Goal: Information Seeking & Learning: Learn about a topic

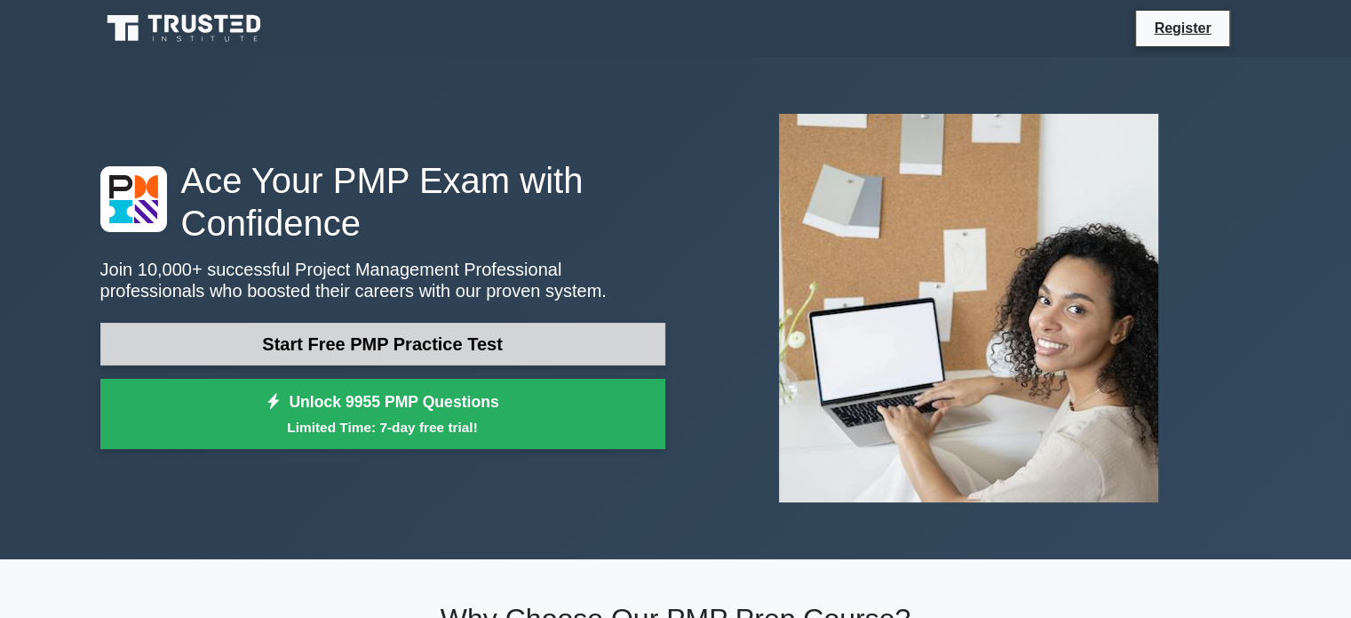
click at [407, 337] on link "Start Free PMP Practice Test" at bounding box center [382, 344] width 565 height 43
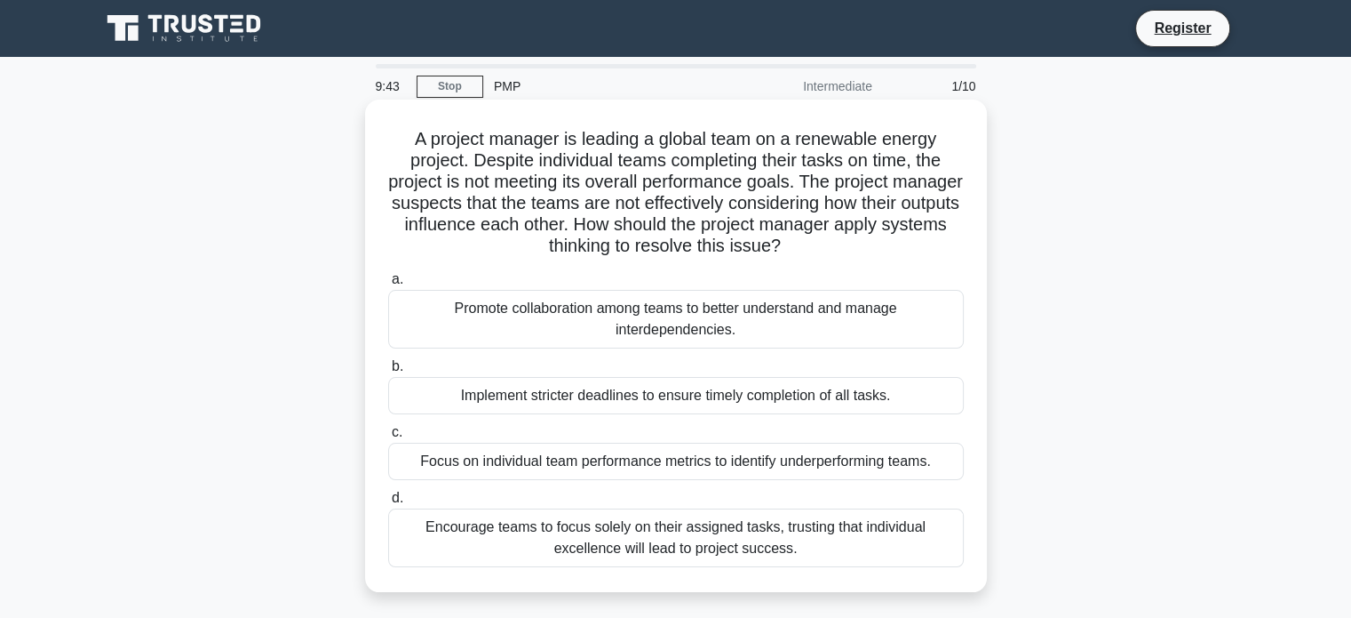
drag, startPoint x: 512, startPoint y: 227, endPoint x: 874, endPoint y: 245, distance: 363.0
click at [874, 245] on h5 "A project manager is leading a global team on a renewable energy project. Despi…" at bounding box center [676, 193] width 579 height 130
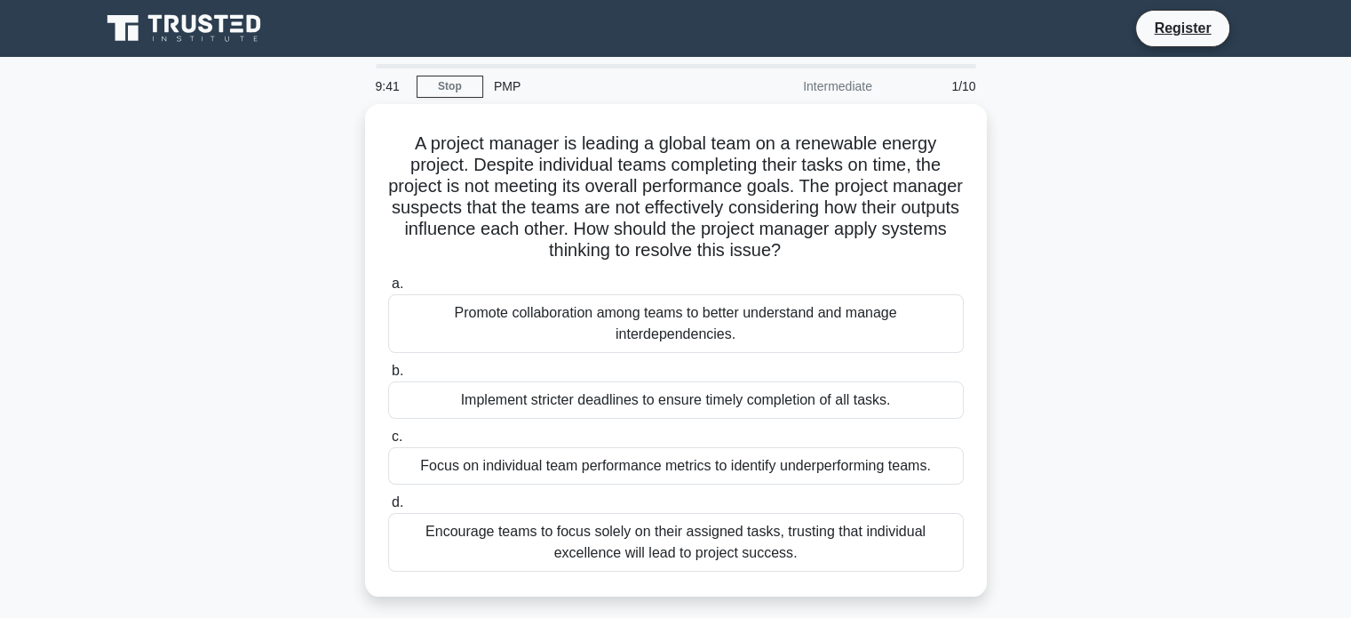
click at [1143, 344] on div "A project manager is leading a global team on a renewable energy project. Despi…" at bounding box center [676, 361] width 1173 height 514
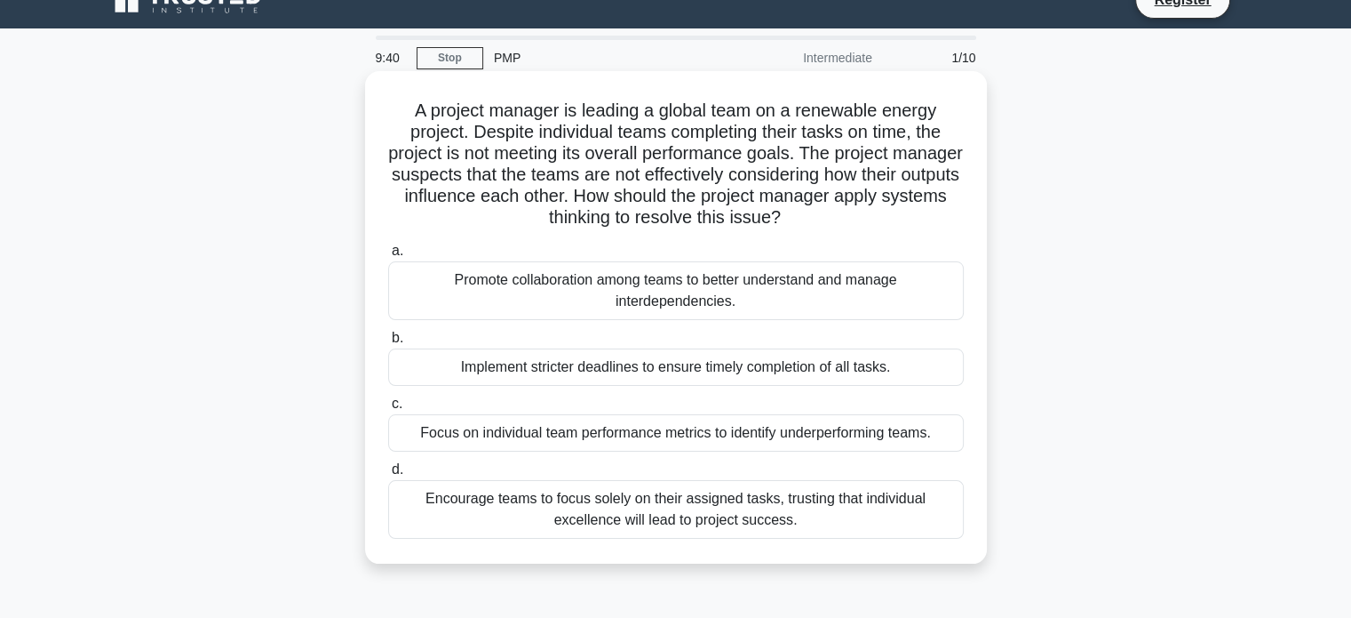
scroll to position [29, 0]
click at [638, 291] on div "Promote collaboration among teams to better understand and manage interdependen…" at bounding box center [676, 289] width 576 height 59
click at [388, 256] on input "a. Promote collaboration among teams to better understand and manage interdepen…" at bounding box center [388, 250] width 0 height 12
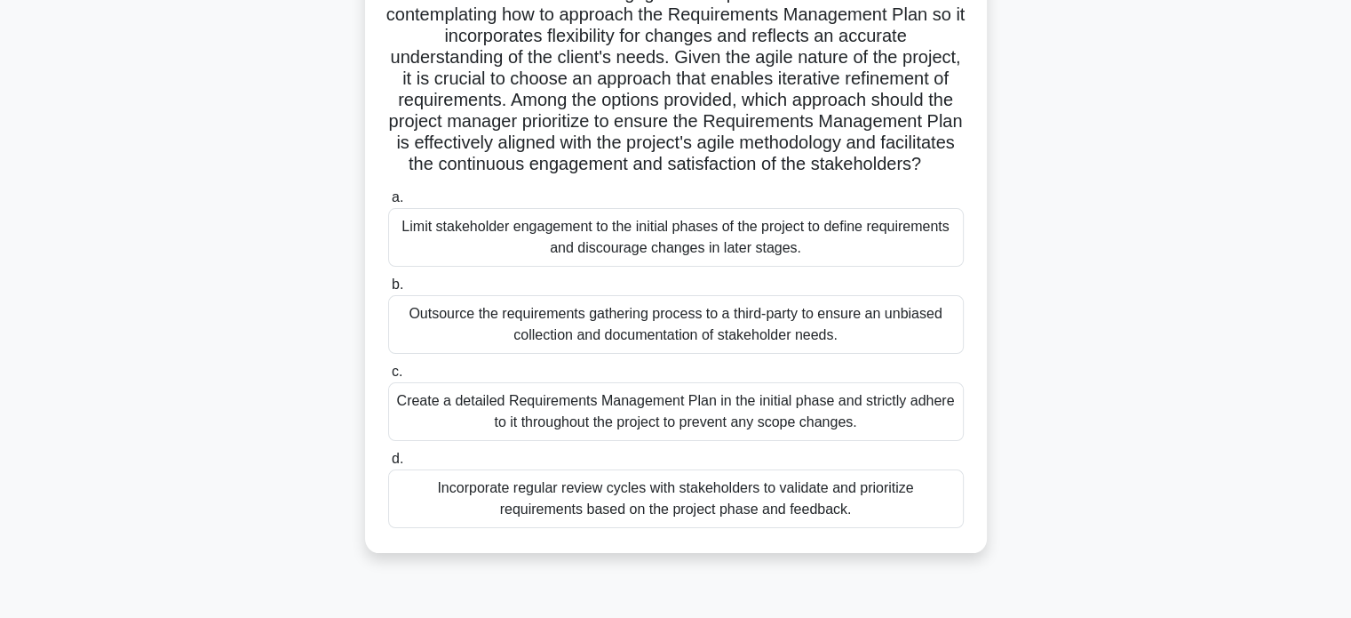
scroll to position [236, 0]
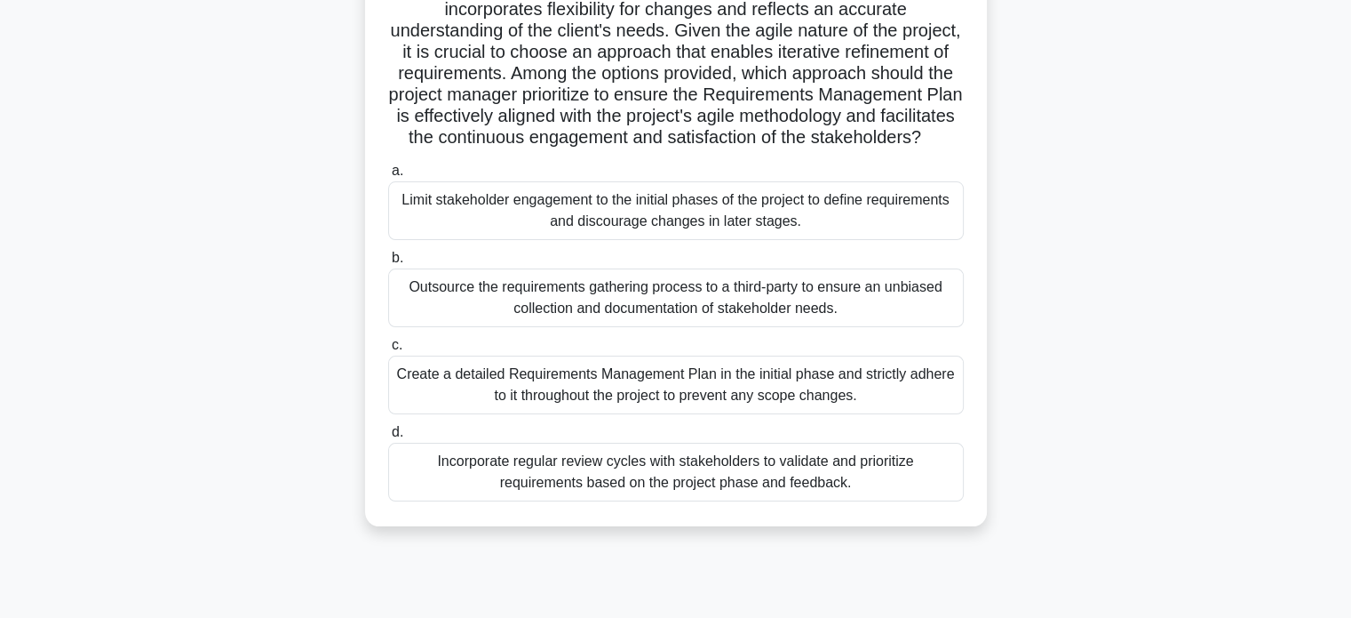
click at [543, 414] on div "Create a detailed Requirements Management Plan in the initial phase and strictl…" at bounding box center [676, 384] width 576 height 59
click at [388, 351] on input "c. Create a detailed Requirements Management Plan in the initial phase and stri…" at bounding box center [388, 345] width 0 height 12
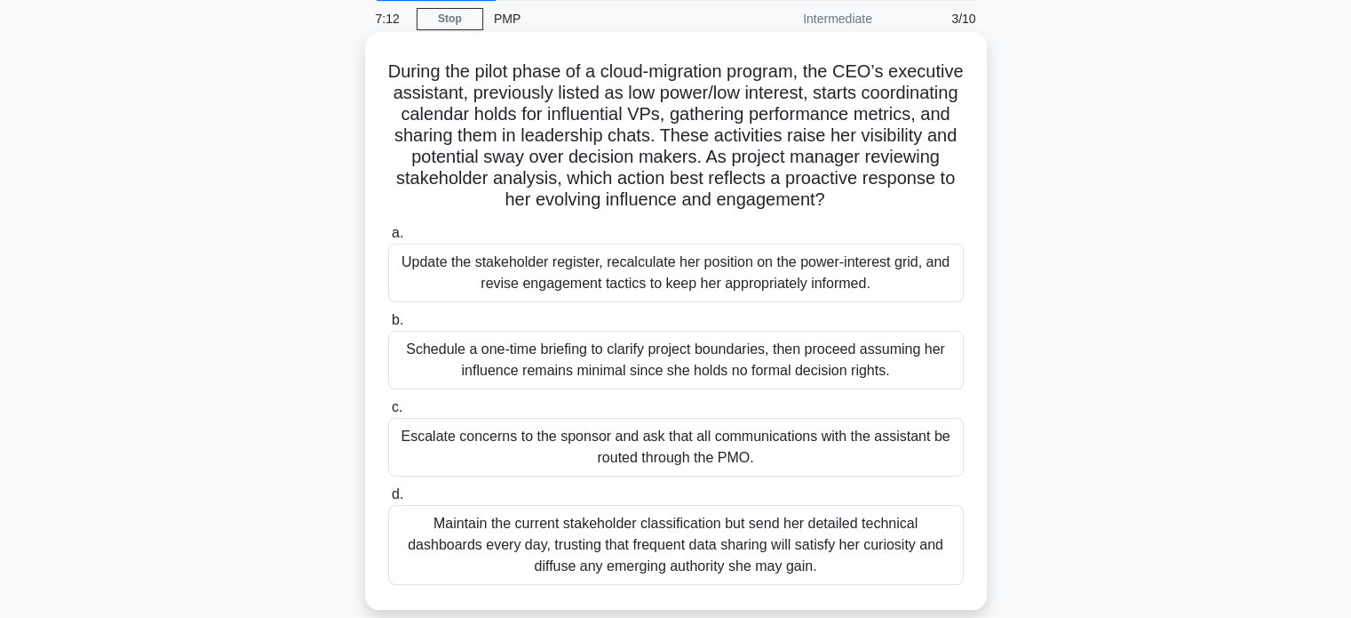
scroll to position [89, 0]
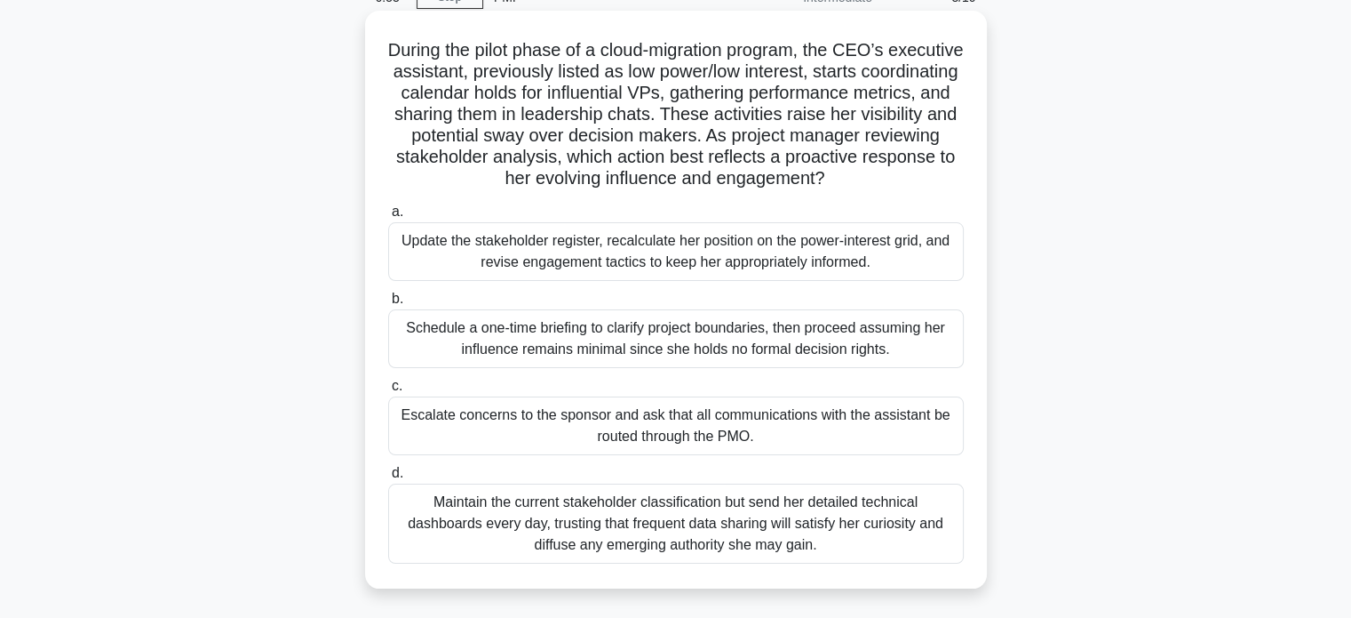
click at [705, 252] on div "Update the stakeholder register, recalculate her position on the power-interest…" at bounding box center [676, 251] width 576 height 59
click at [388, 218] on input "a. Update the stakeholder register, recalculate her position on the power-inter…" at bounding box center [388, 212] width 0 height 12
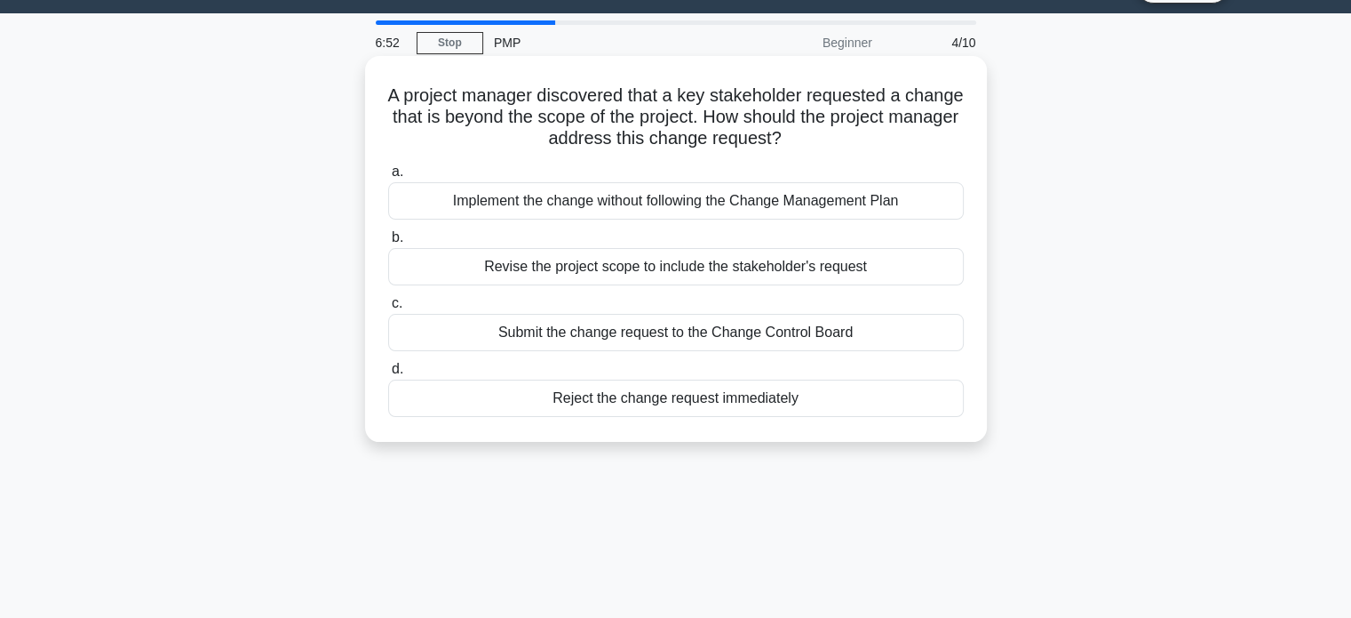
scroll to position [0, 0]
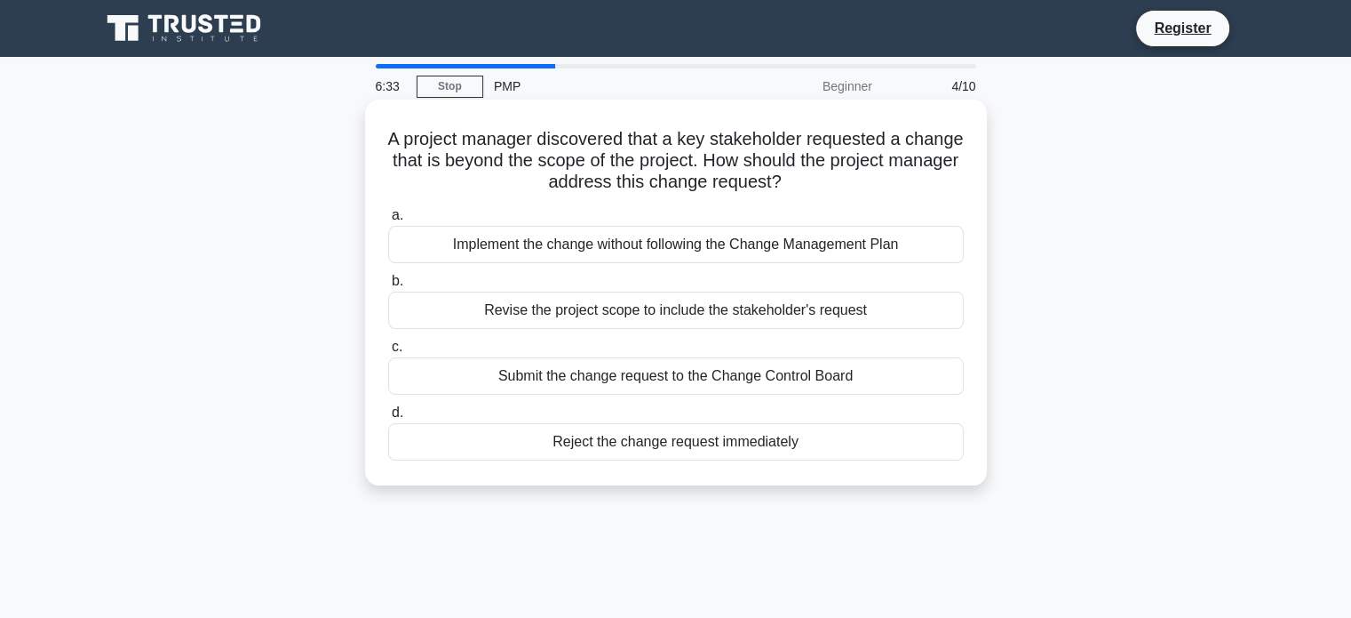
click at [746, 374] on div "Submit the change request to the Change Control Board" at bounding box center [676, 375] width 576 height 37
click at [388, 353] on input "c. Submit the change request to the Change Control Board" at bounding box center [388, 347] width 0 height 12
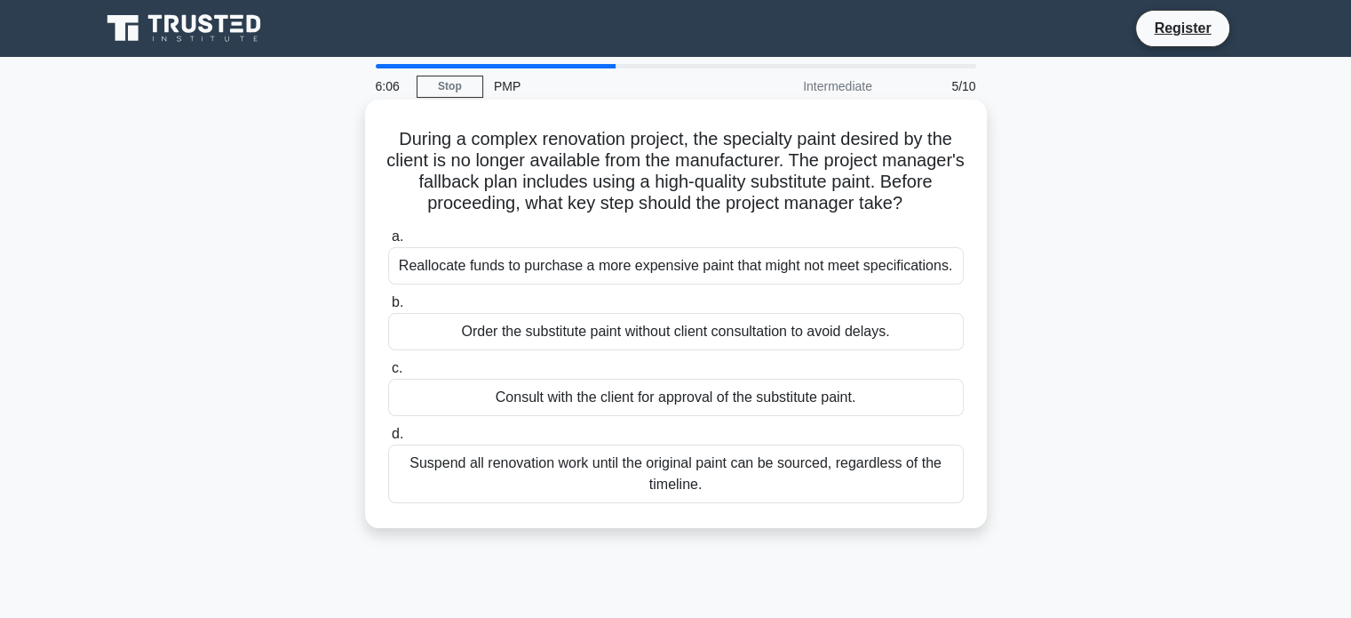
click at [578, 397] on div "Consult with the client for approval of the substitute paint." at bounding box center [676, 397] width 576 height 37
click at [388, 374] on input "c. Consult with the client for approval of the substitute paint." at bounding box center [388, 369] width 0 height 12
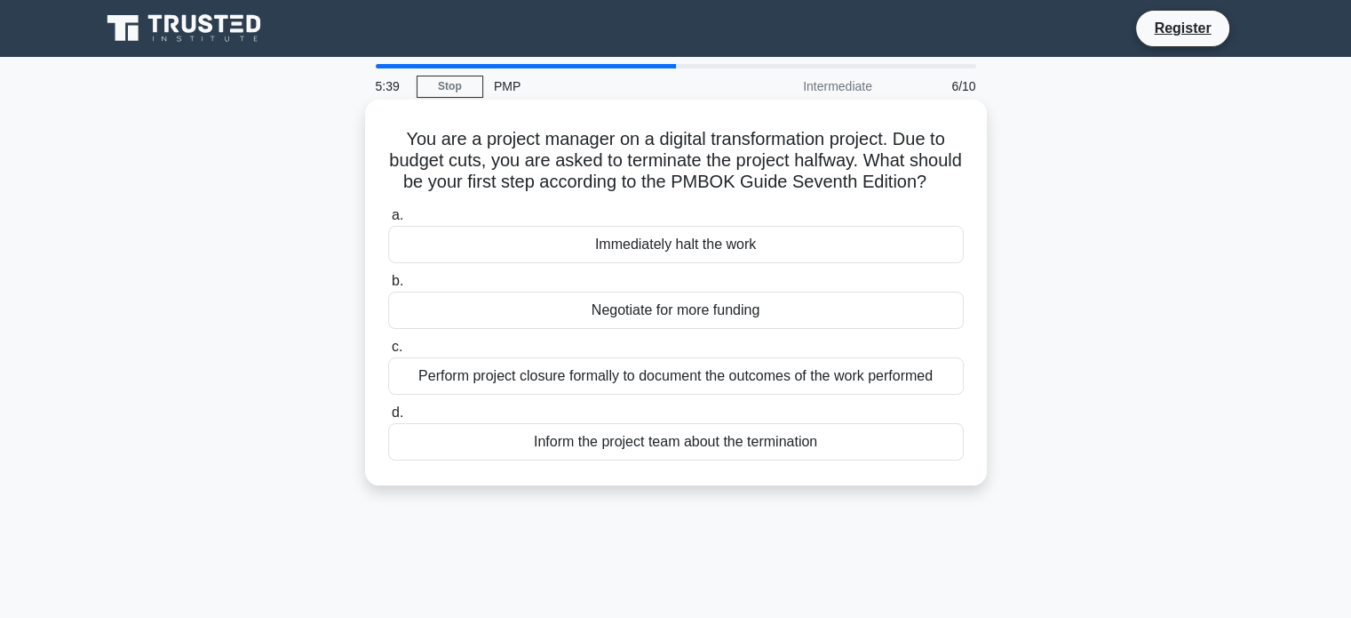
click at [634, 395] on div "Perform project closure formally to document the outcomes of the work performed" at bounding box center [676, 375] width 576 height 37
click at [388, 353] on input "c. Perform project closure formally to document the outcomes of the work perfor…" at bounding box center [388, 347] width 0 height 12
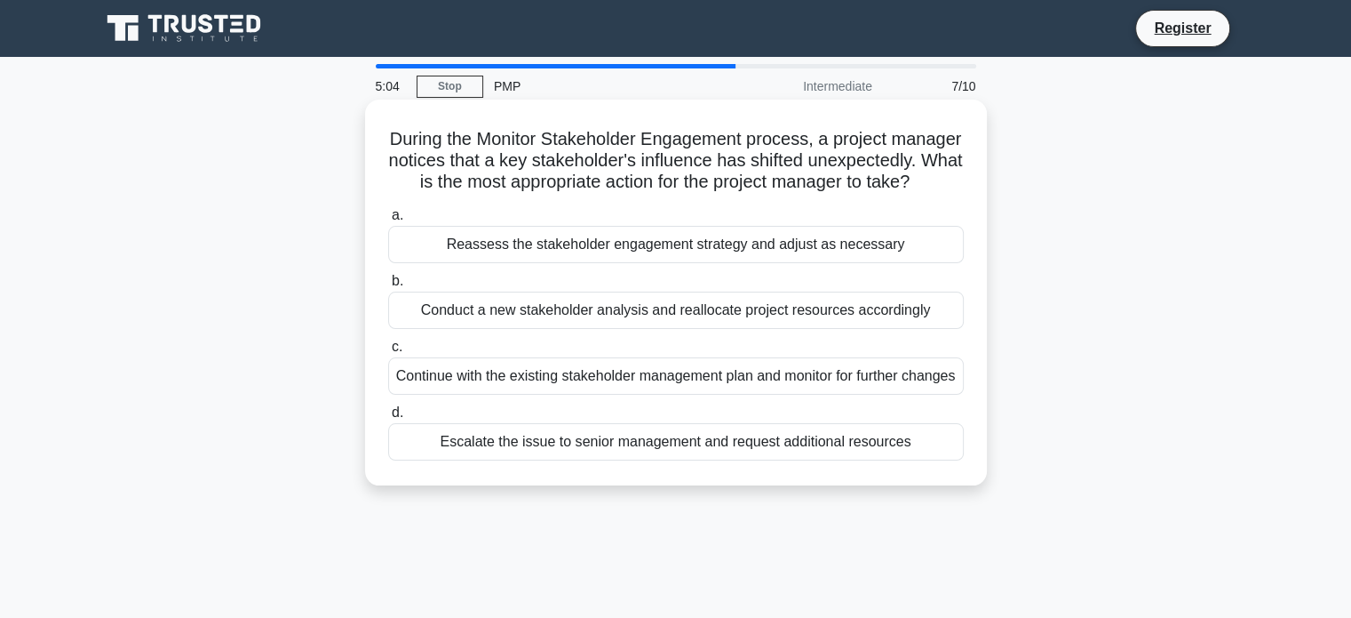
click at [590, 460] on div "Escalate the issue to senior management and request additional resources" at bounding box center [676, 441] width 576 height 37
click at [388, 418] on input "d. Escalate the issue to senior management and request additional resources" at bounding box center [388, 413] width 0 height 12
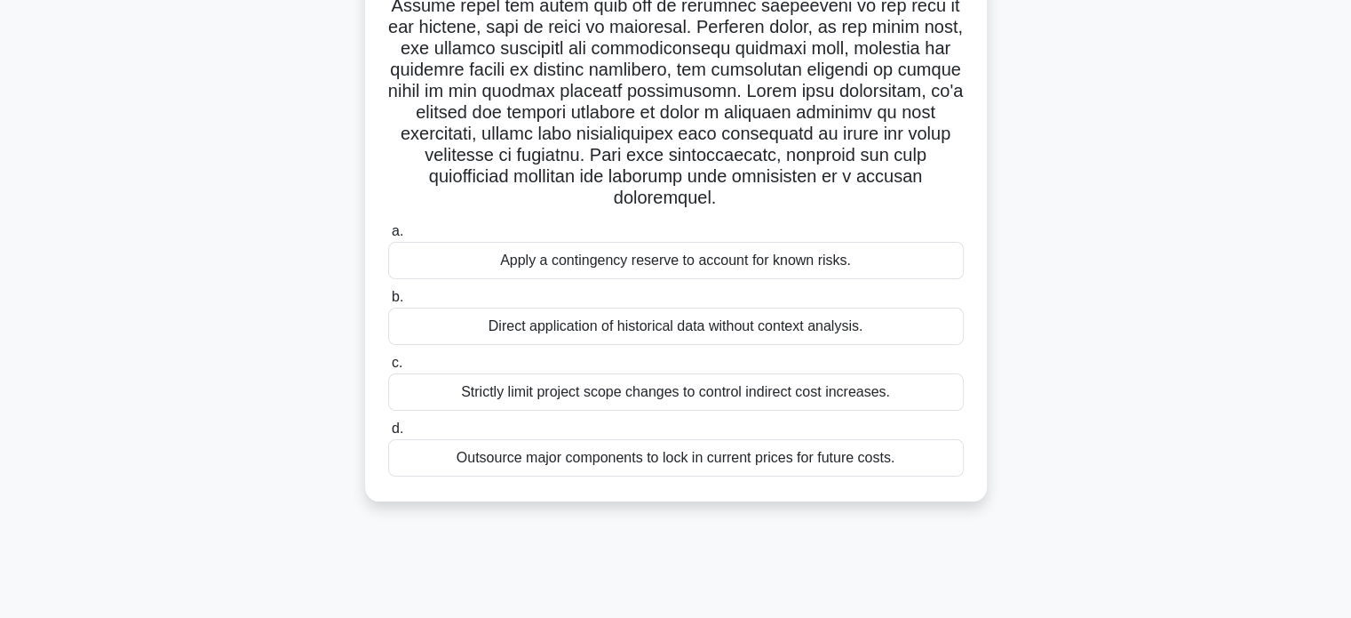
scroll to position [342, 0]
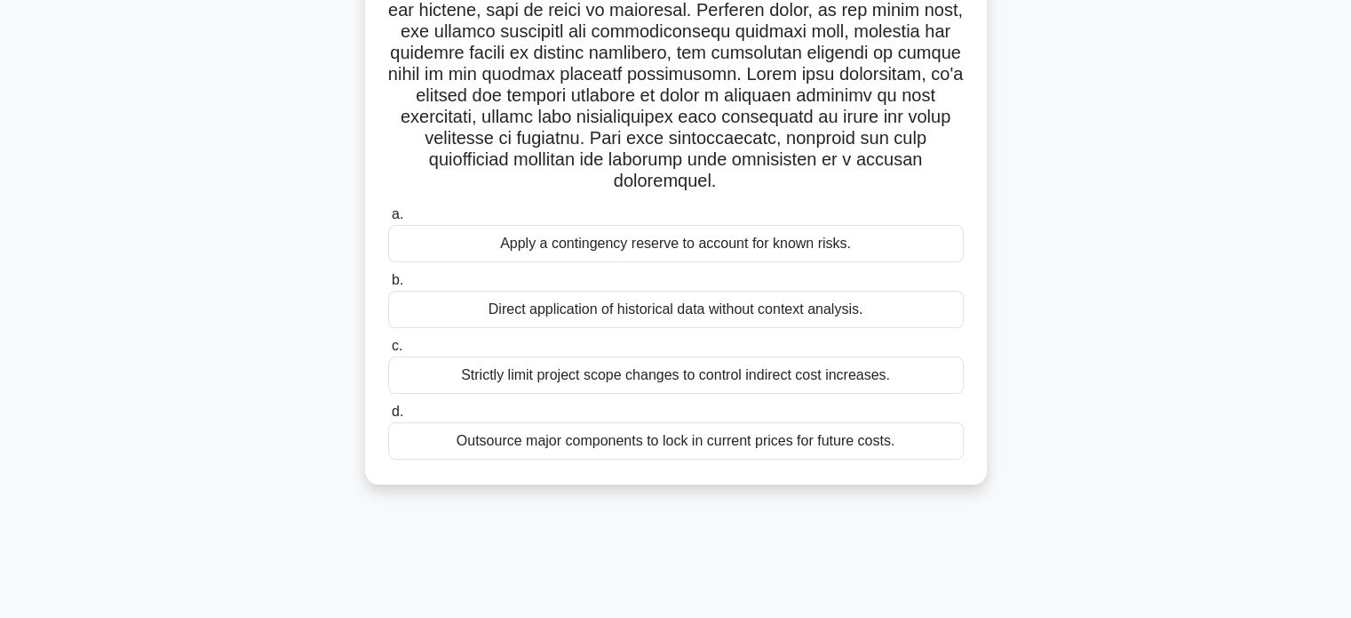
click at [766, 238] on div "Apply a contingency reserve to account for known risks." at bounding box center [676, 243] width 576 height 37
click at [388, 220] on input "a. Apply a contingency reserve to account for known risks." at bounding box center [388, 215] width 0 height 12
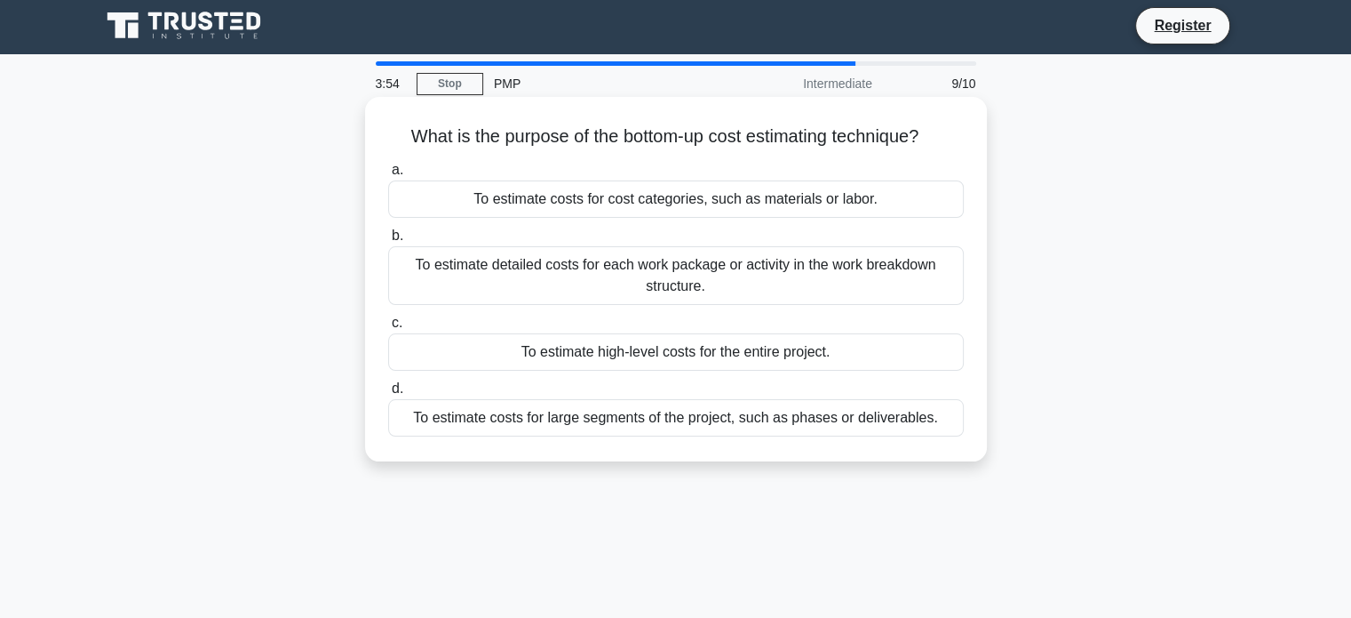
scroll to position [0, 0]
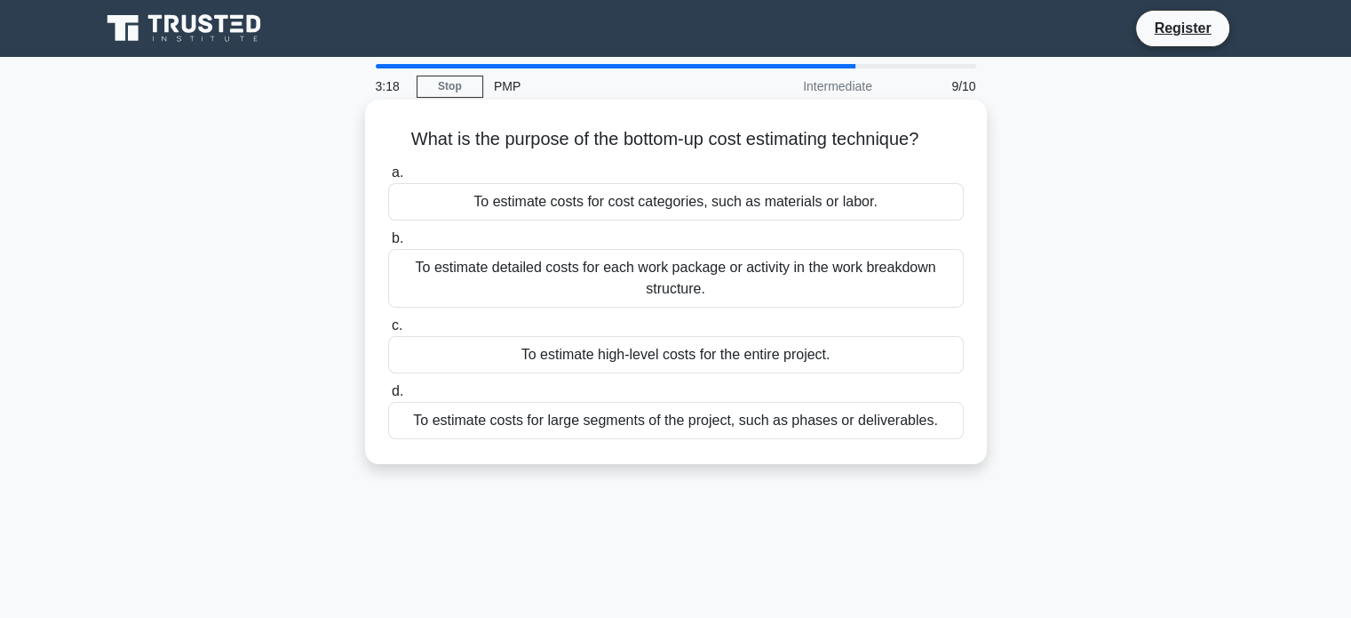
click at [793, 418] on div "To estimate costs for large segments of the project, such as phases or delivera…" at bounding box center [676, 420] width 576 height 37
click at [388, 397] on input "d. To estimate costs for large segments of the project, such as phases or deliv…" at bounding box center [388, 392] width 0 height 12
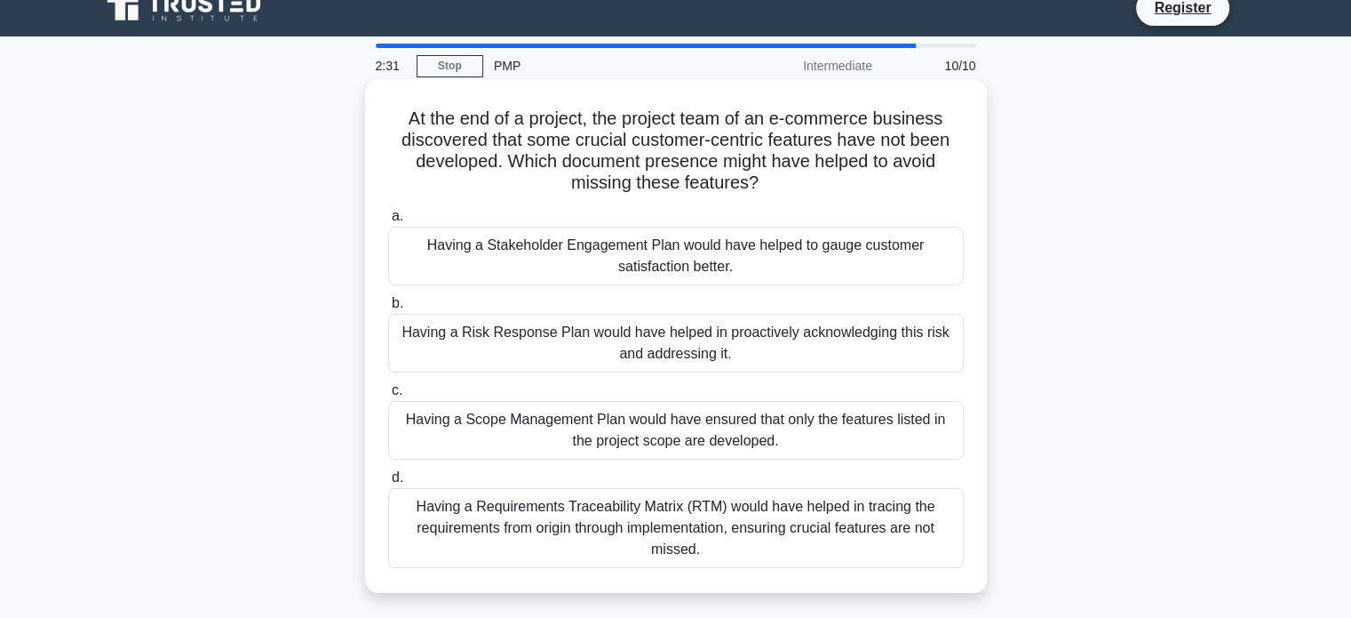
scroll to position [89, 0]
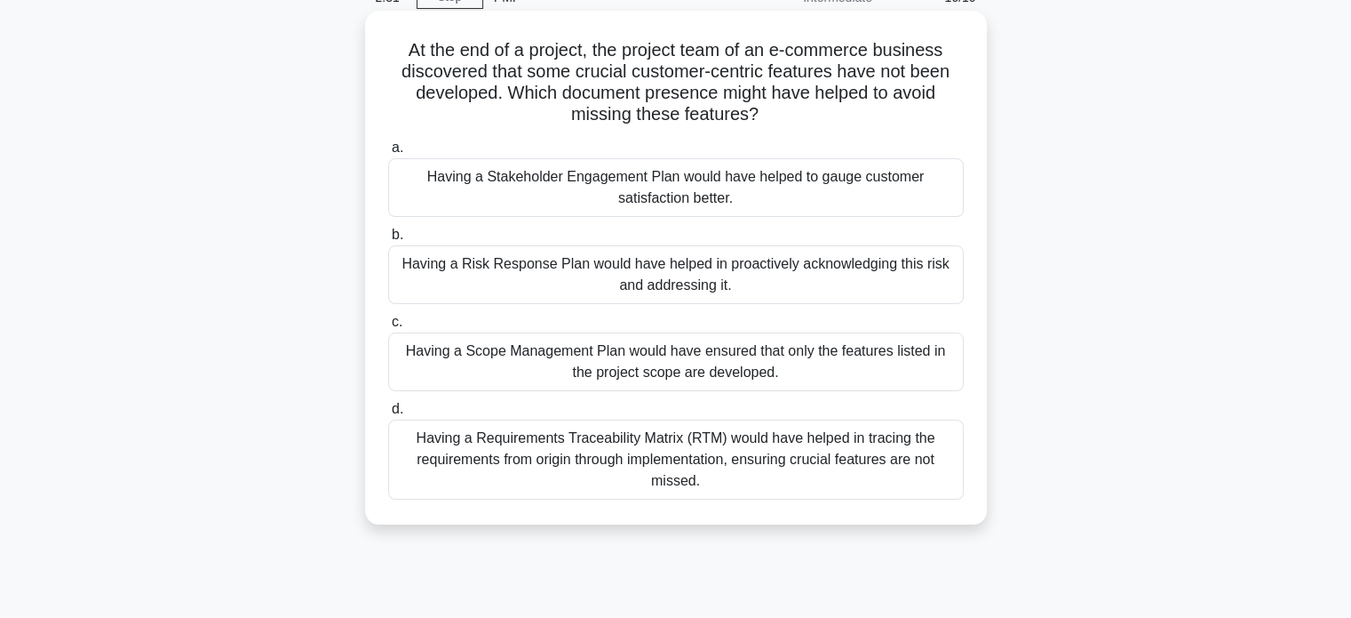
click at [636, 281] on div "Having a Risk Response Plan would have helped in proactively acknowledging this…" at bounding box center [676, 274] width 576 height 59
click at [388, 241] on input "b. Having a Risk Response Plan would have helped in proactively acknowledging t…" at bounding box center [388, 235] width 0 height 12
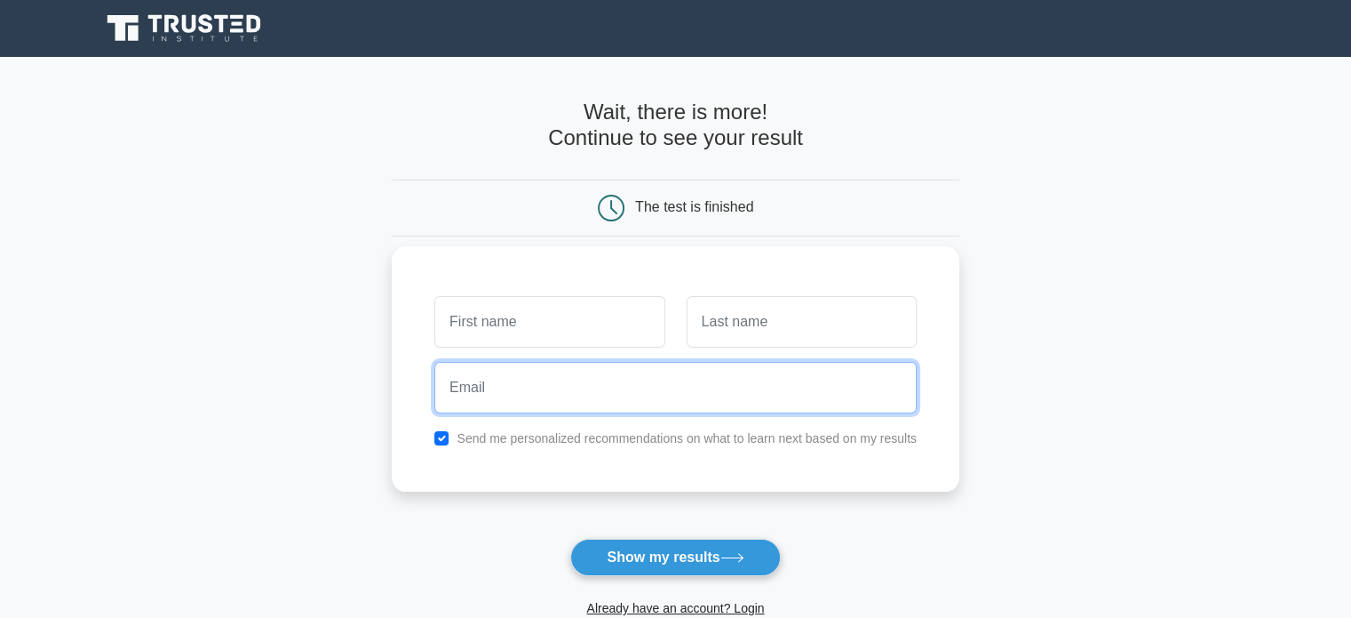
click at [510, 379] on input "email" at bounding box center [675, 388] width 482 height 52
type input "nina.stefanovic@fortisenergy.com"
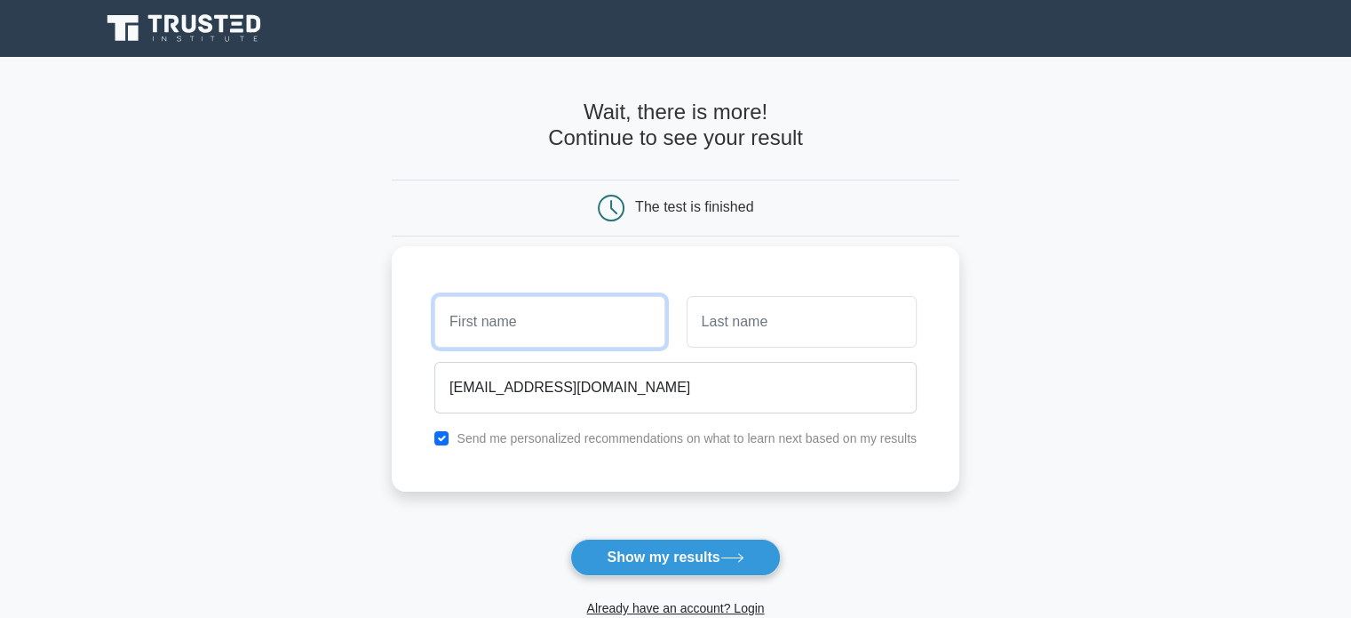
click at [508, 308] on input "text" at bounding box center [549, 322] width 230 height 52
type input "[PERSON_NAME]"
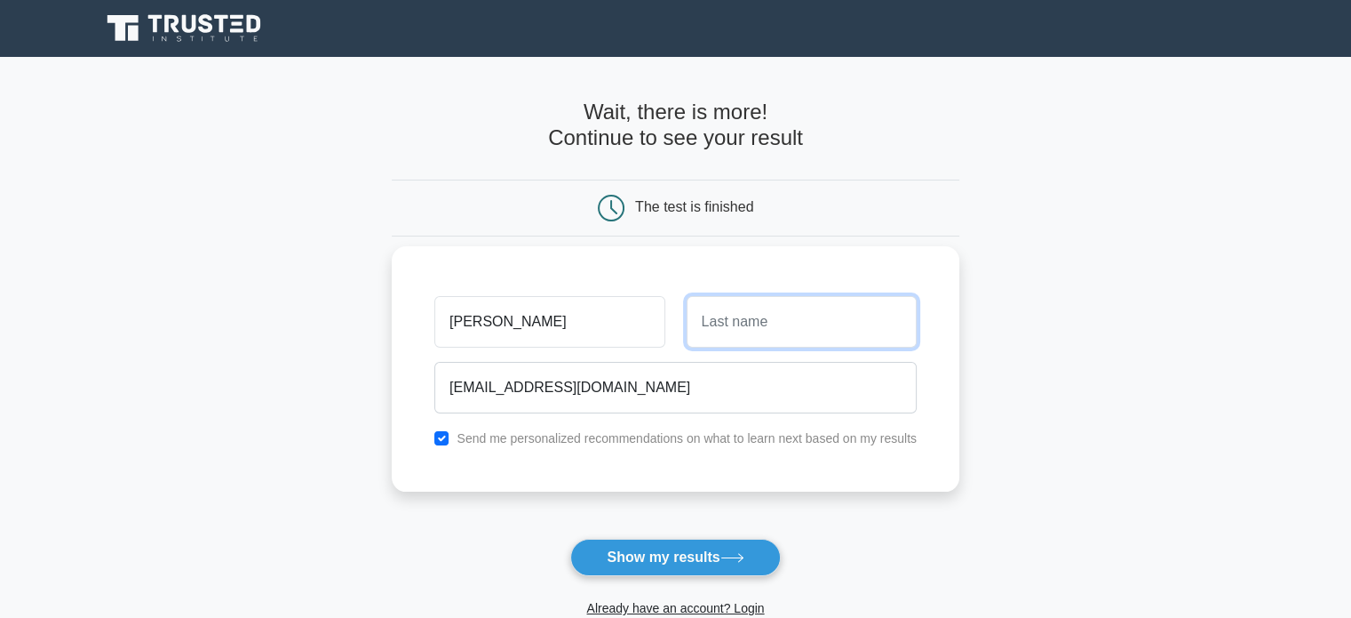
click at [786, 323] on input "text" at bounding box center [802, 322] width 230 height 52
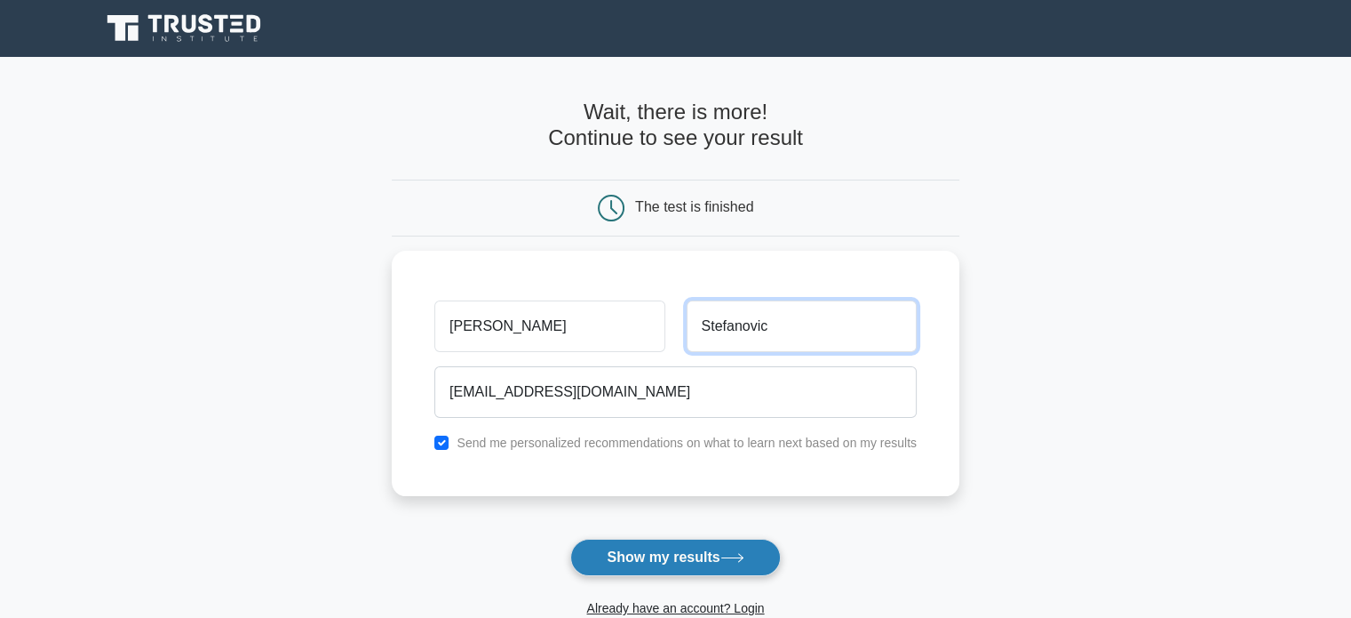
type input "Stefanovic"
click at [703, 539] on button "Show my results" at bounding box center [675, 556] width 210 height 37
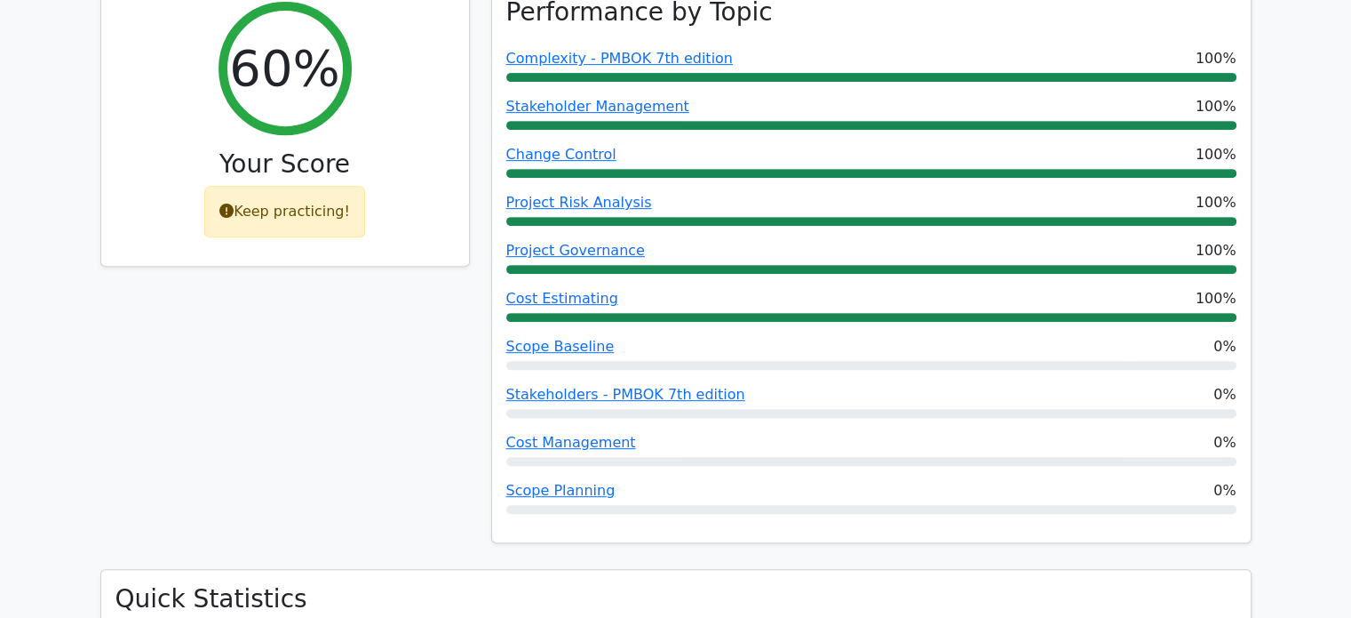
scroll to position [769, 0]
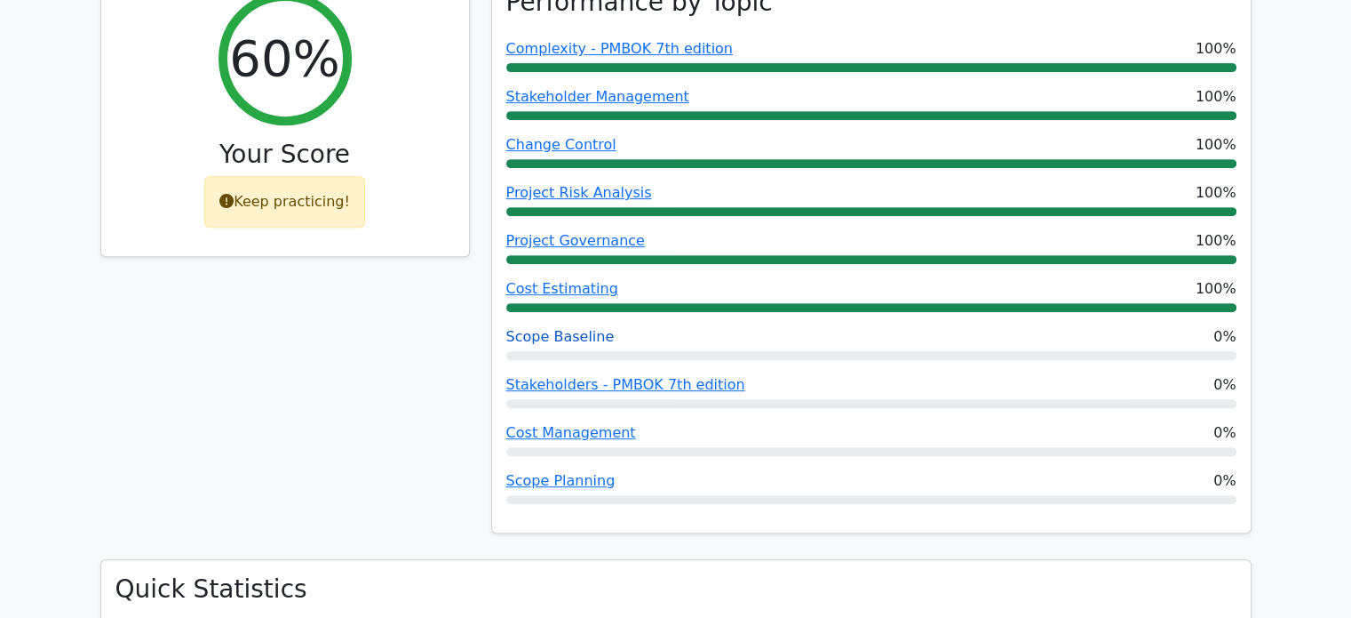
click at [554, 328] on link "Scope Baseline" at bounding box center [560, 336] width 108 height 17
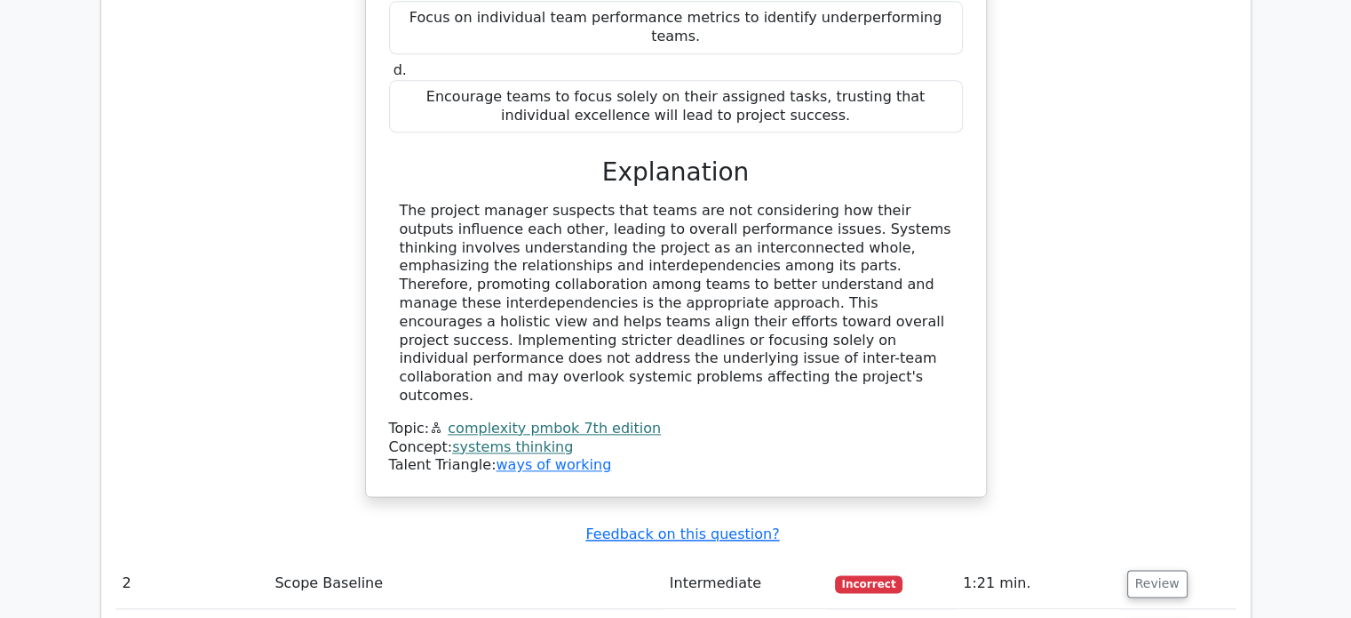
scroll to position [2132, 0]
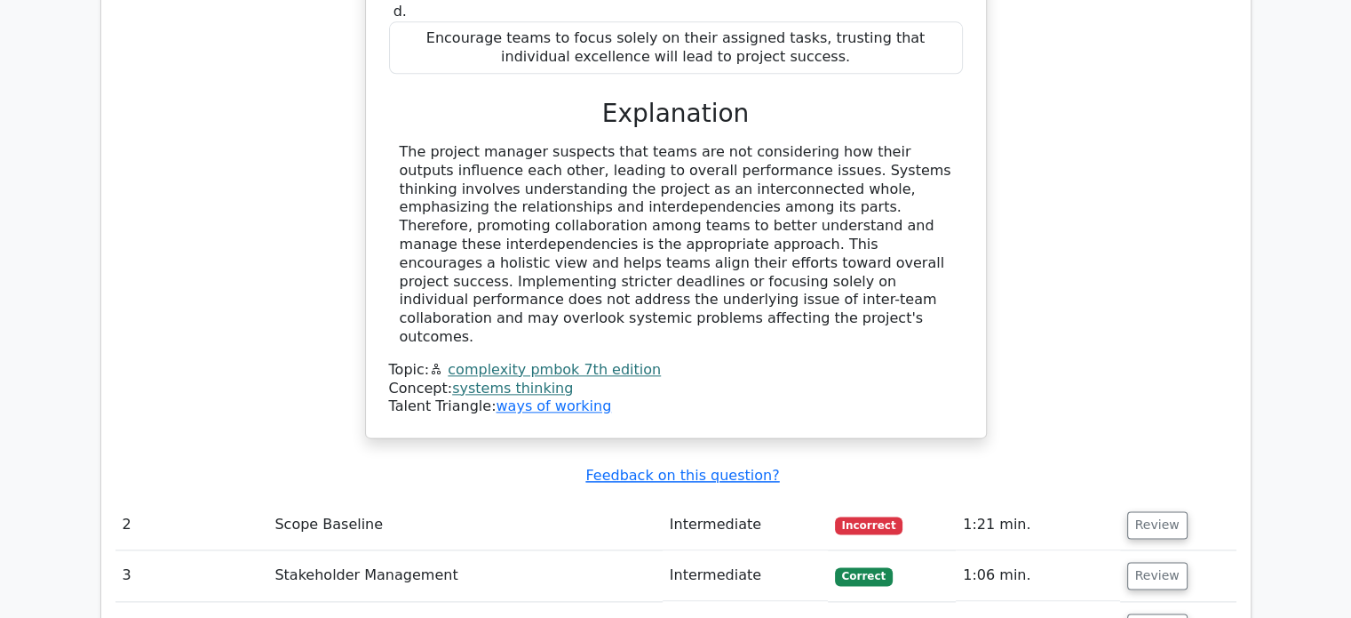
click at [806, 499] on td "Intermediate" at bounding box center [745, 524] width 165 height 51
click at [711, 499] on td "Intermediate" at bounding box center [745, 524] width 165 height 51
click at [1154, 511] on button "Review" at bounding box center [1158, 525] width 60 height 28
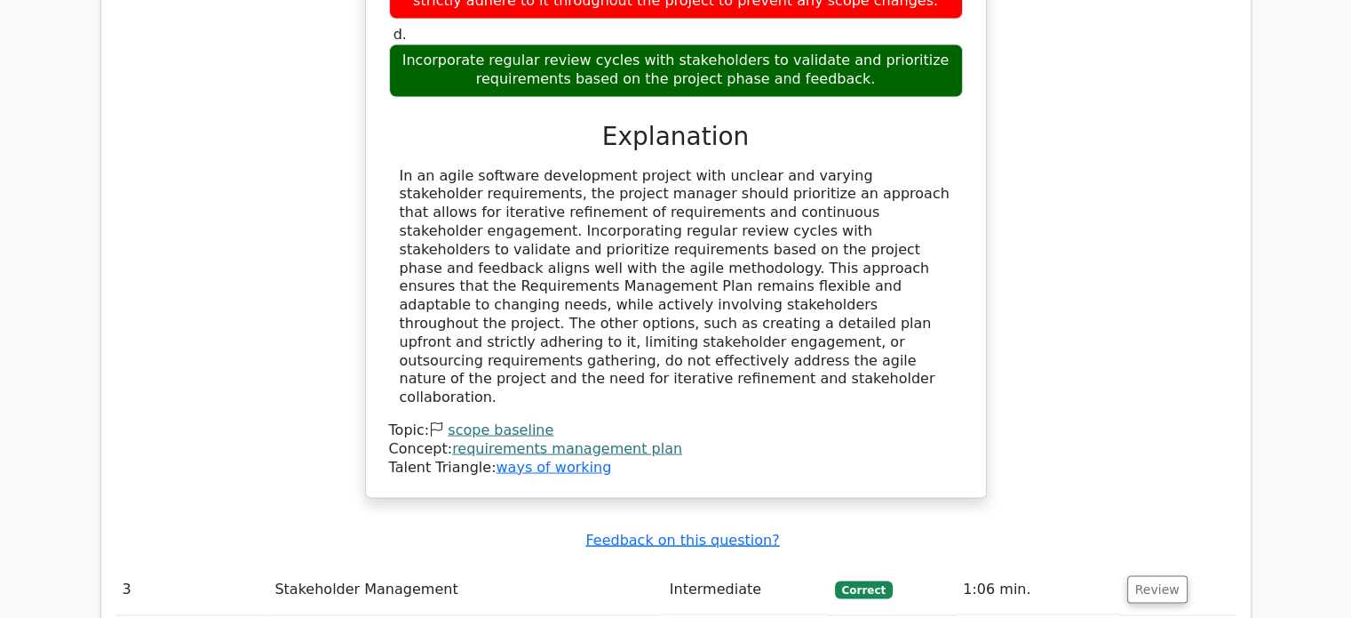
scroll to position [3228, 0]
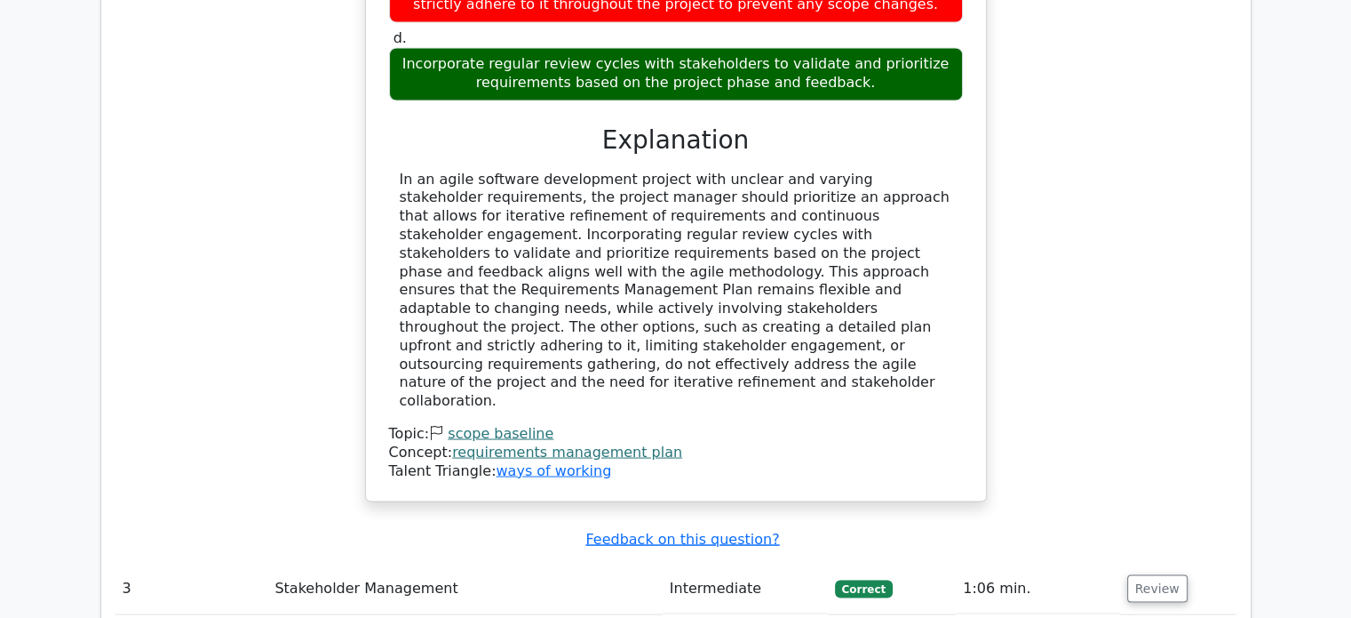
click at [515, 562] on td "Stakeholder Management" at bounding box center [464, 587] width 395 height 51
click at [1148, 574] on button "Review" at bounding box center [1158, 588] width 60 height 28
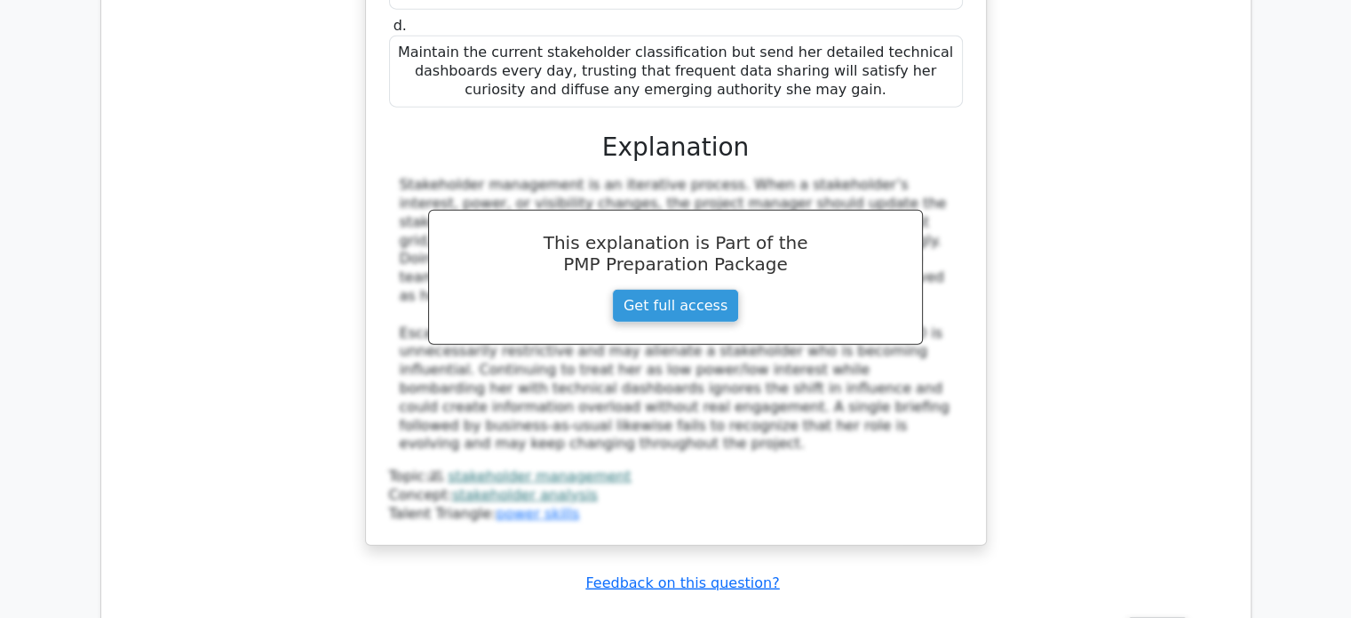
scroll to position [4324, 0]
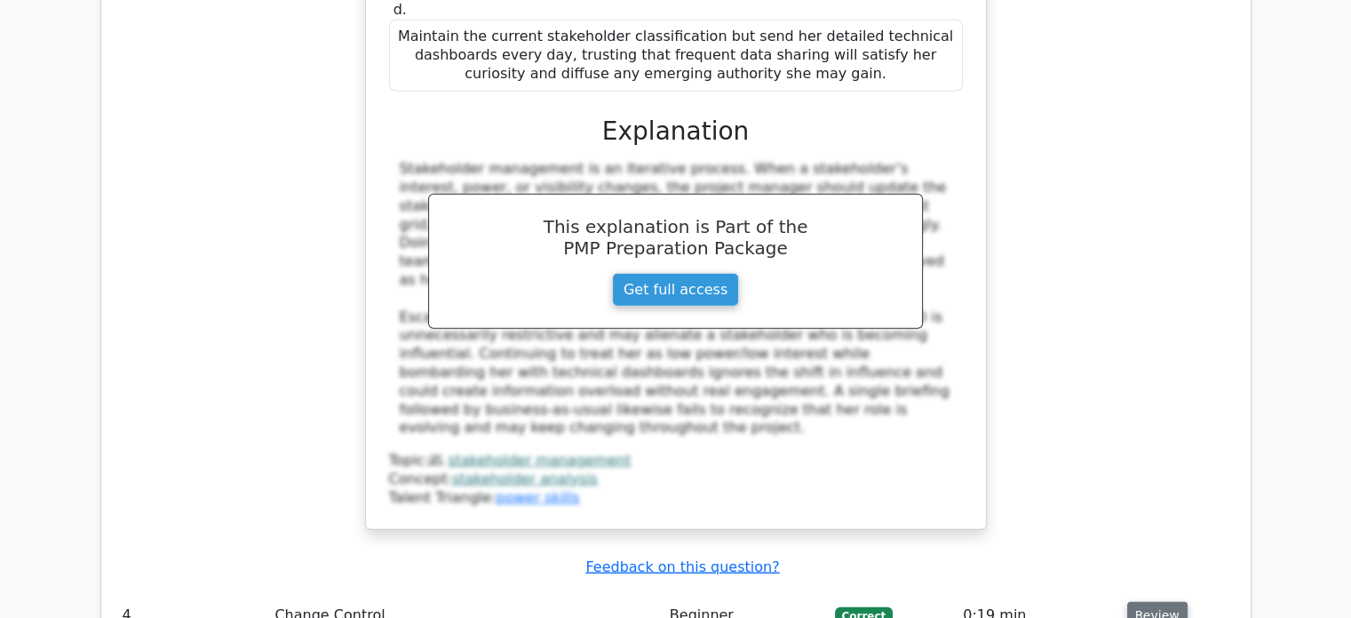
click at [1172, 602] on button "Review" at bounding box center [1158, 616] width 60 height 28
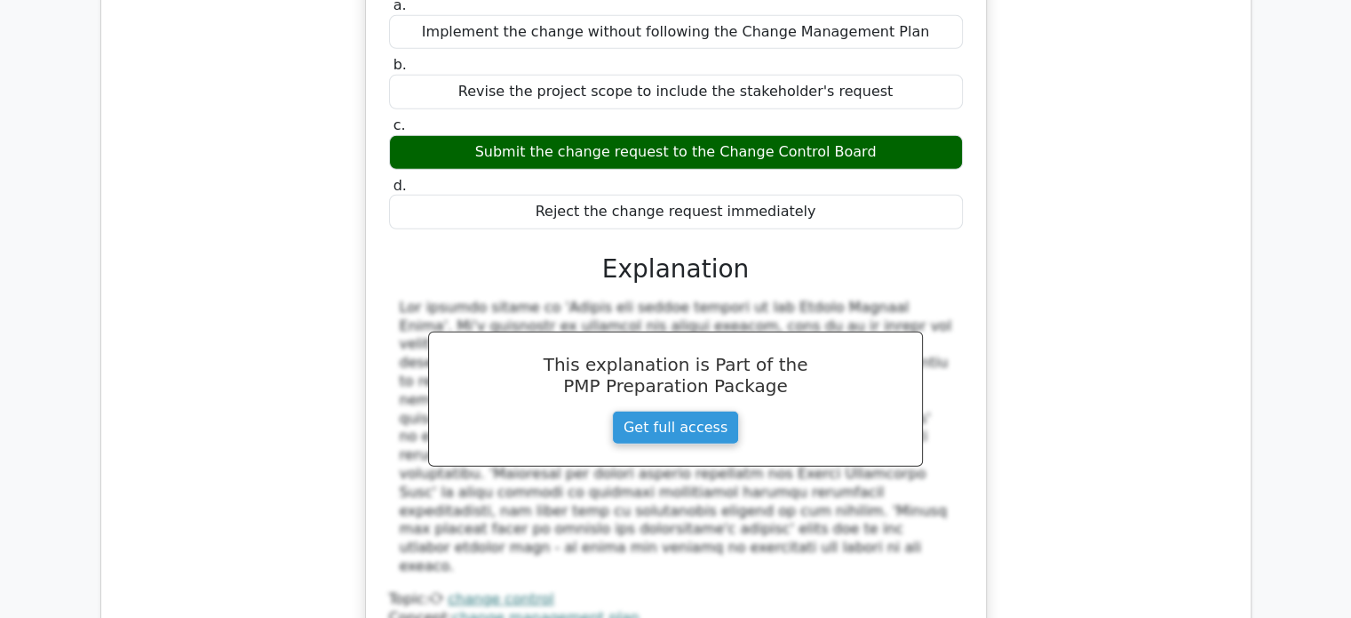
scroll to position [5094, 0]
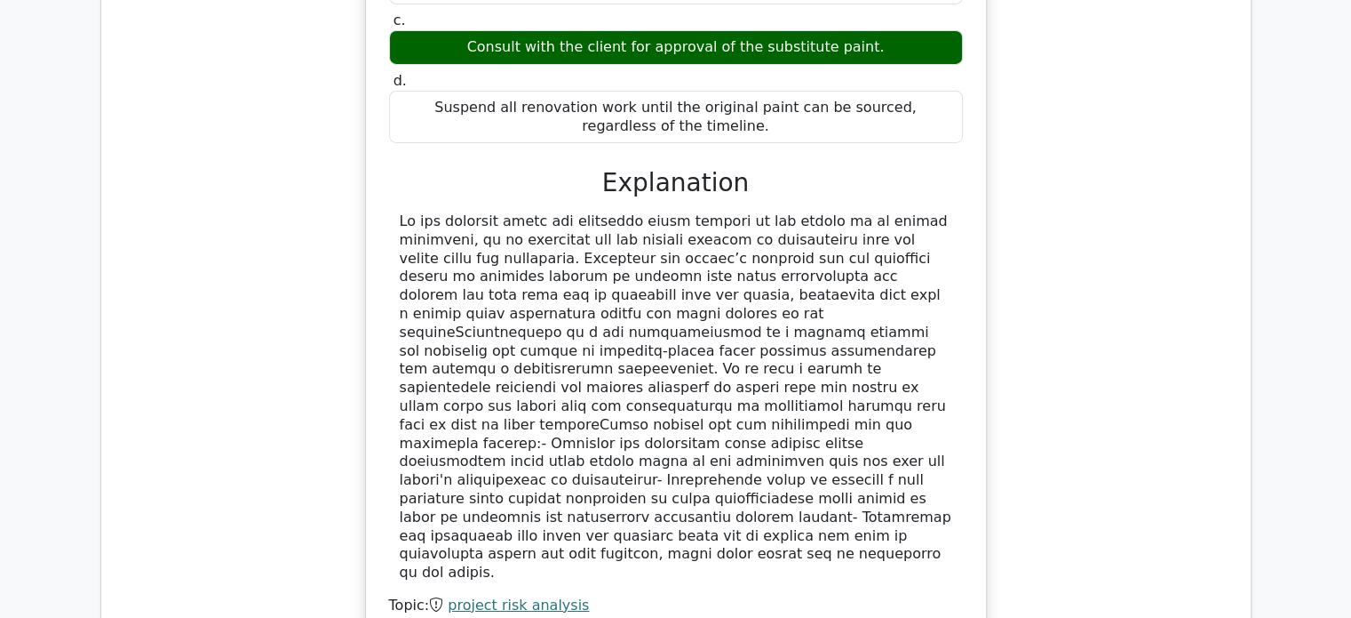
scroll to position [6131, 0]
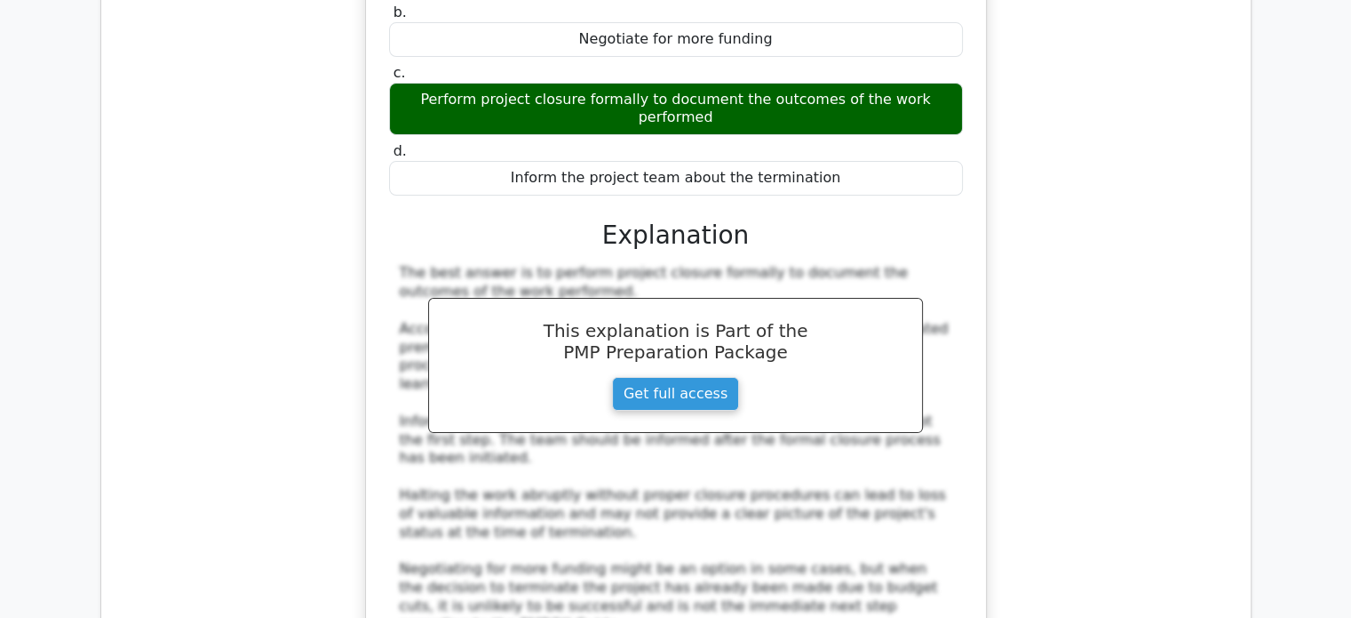
scroll to position [7108, 0]
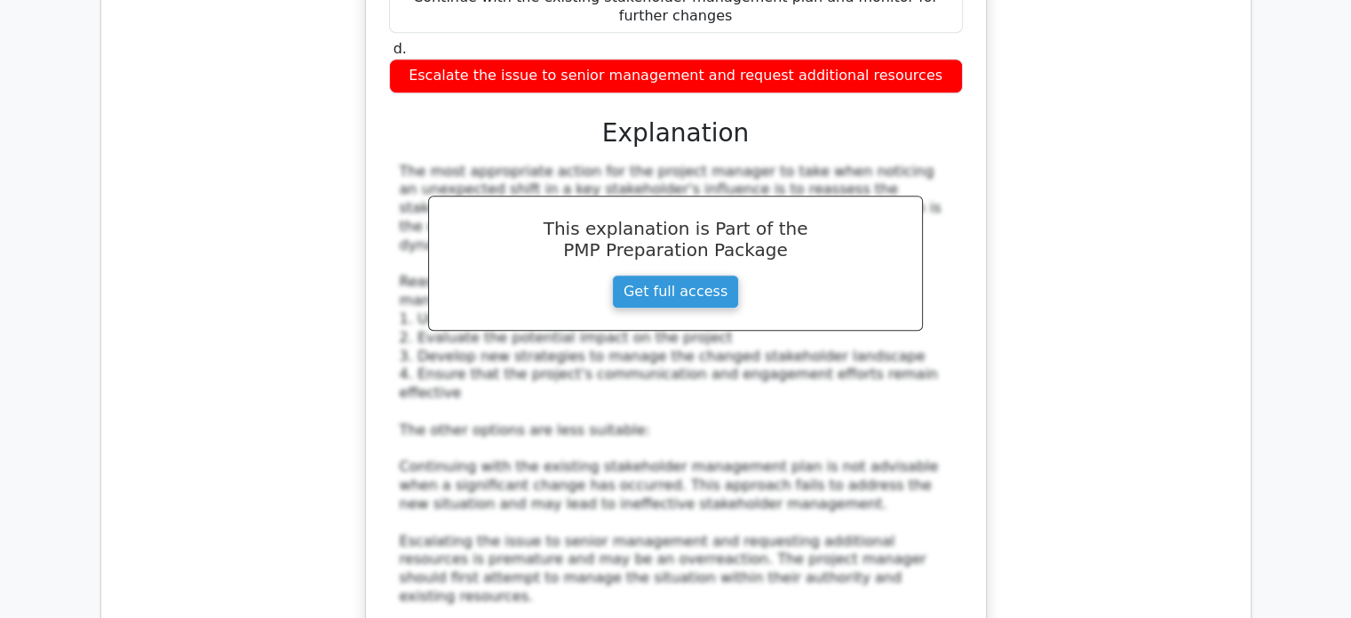
scroll to position [8263, 0]
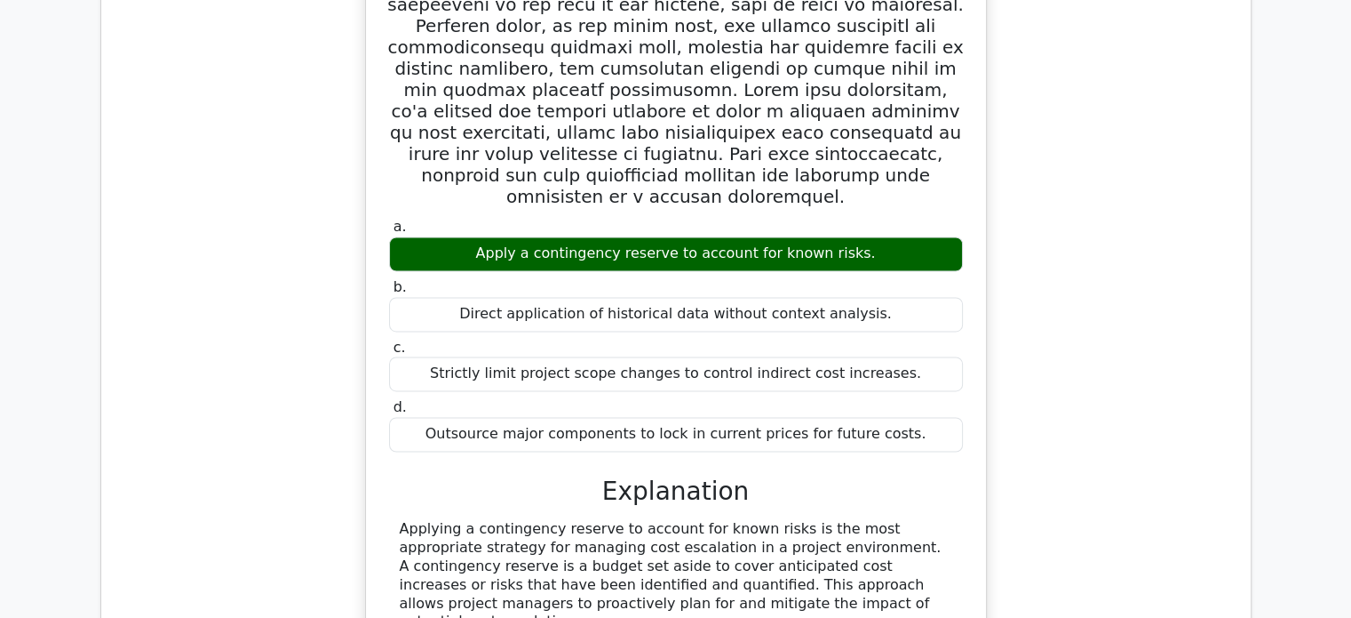
scroll to position [9566, 0]
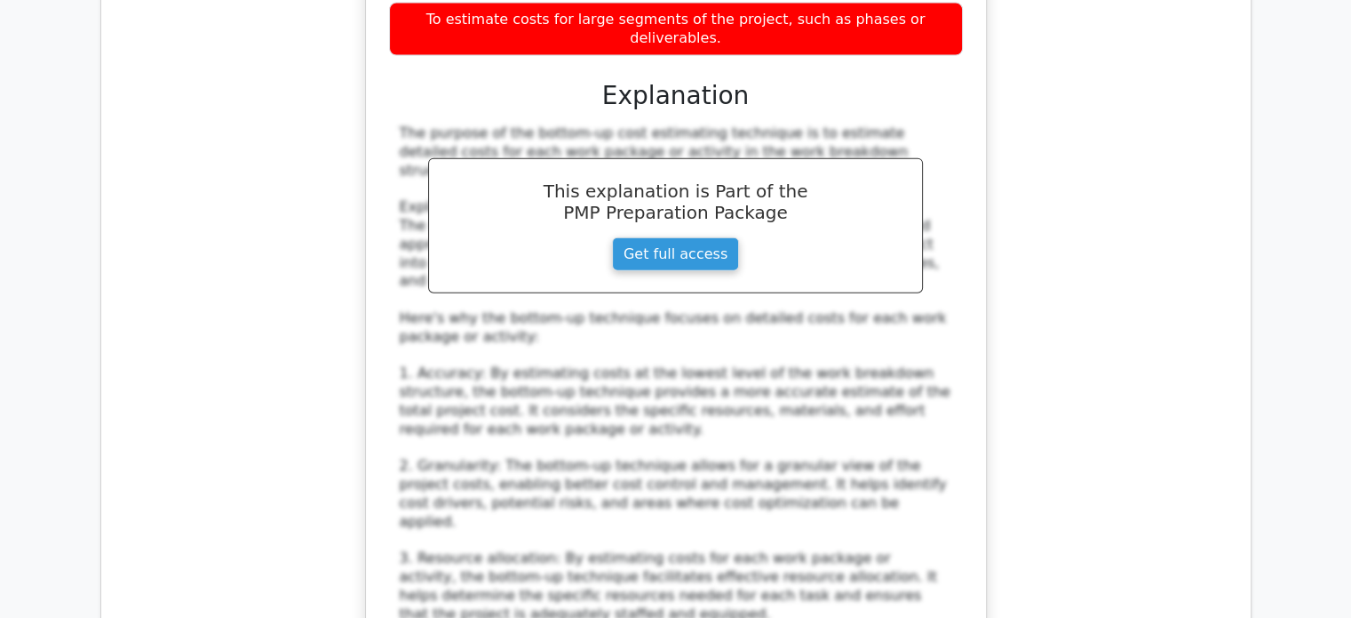
scroll to position [10929, 0]
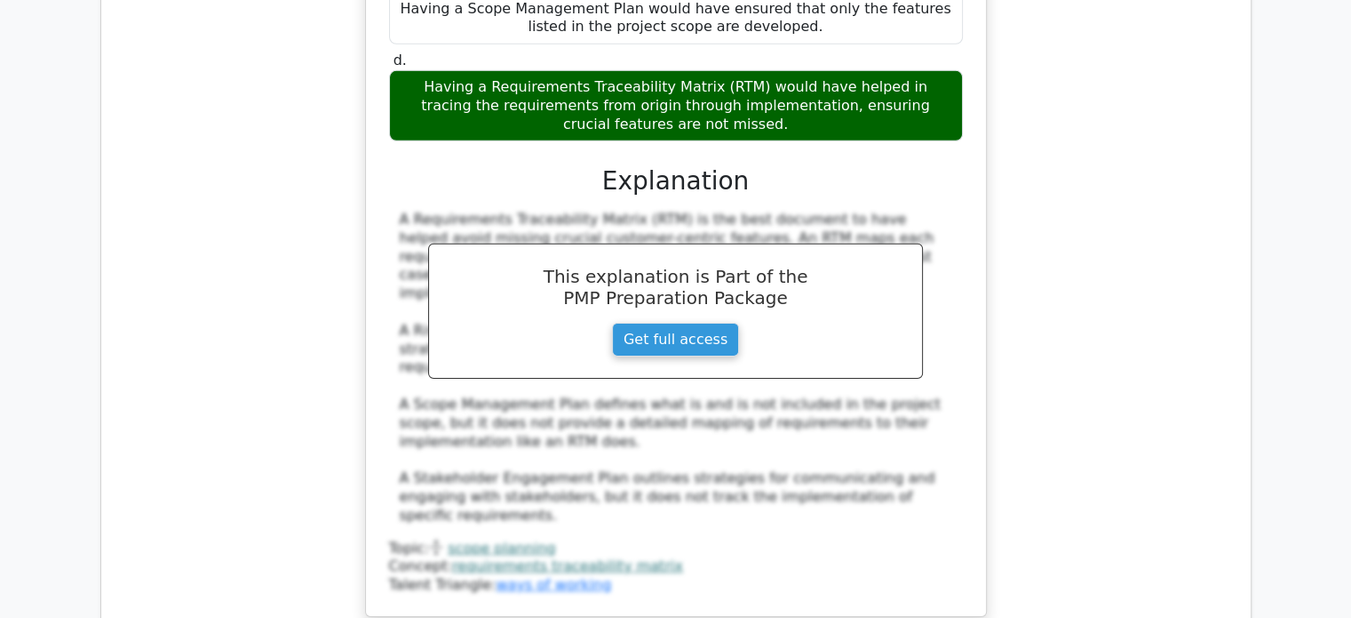
scroll to position [12363, 0]
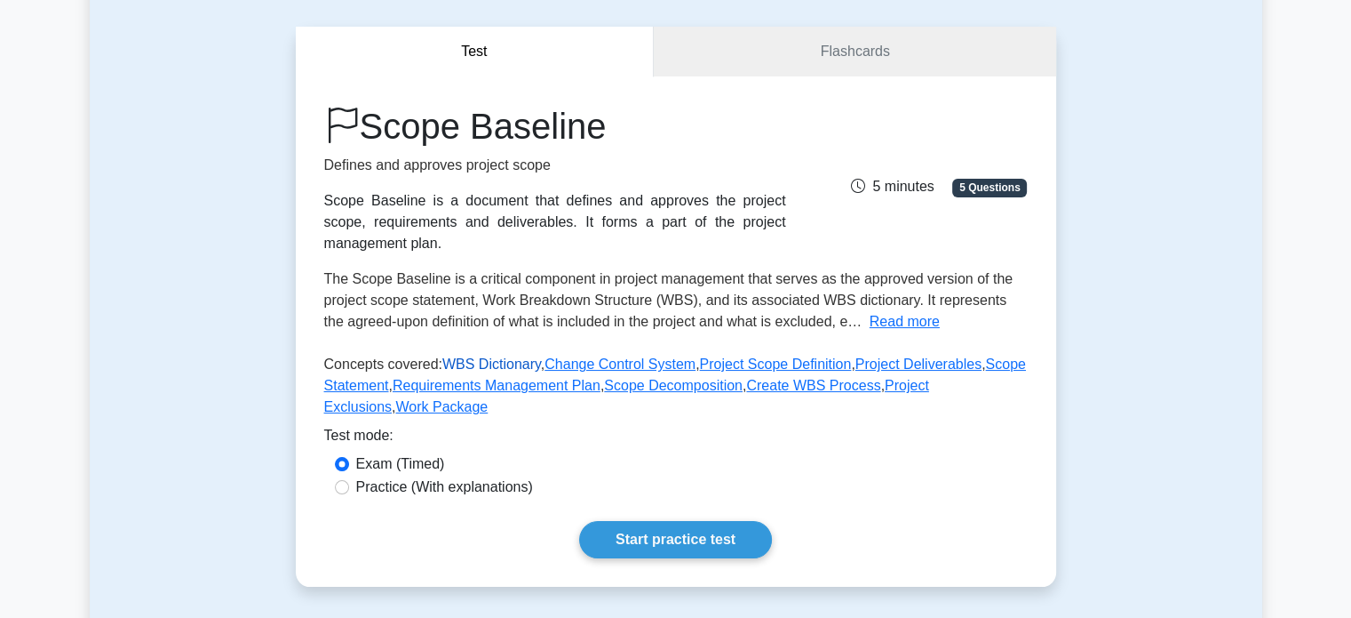
scroll to position [147, 0]
click at [880, 57] on link "Flashcards" at bounding box center [855, 51] width 402 height 51
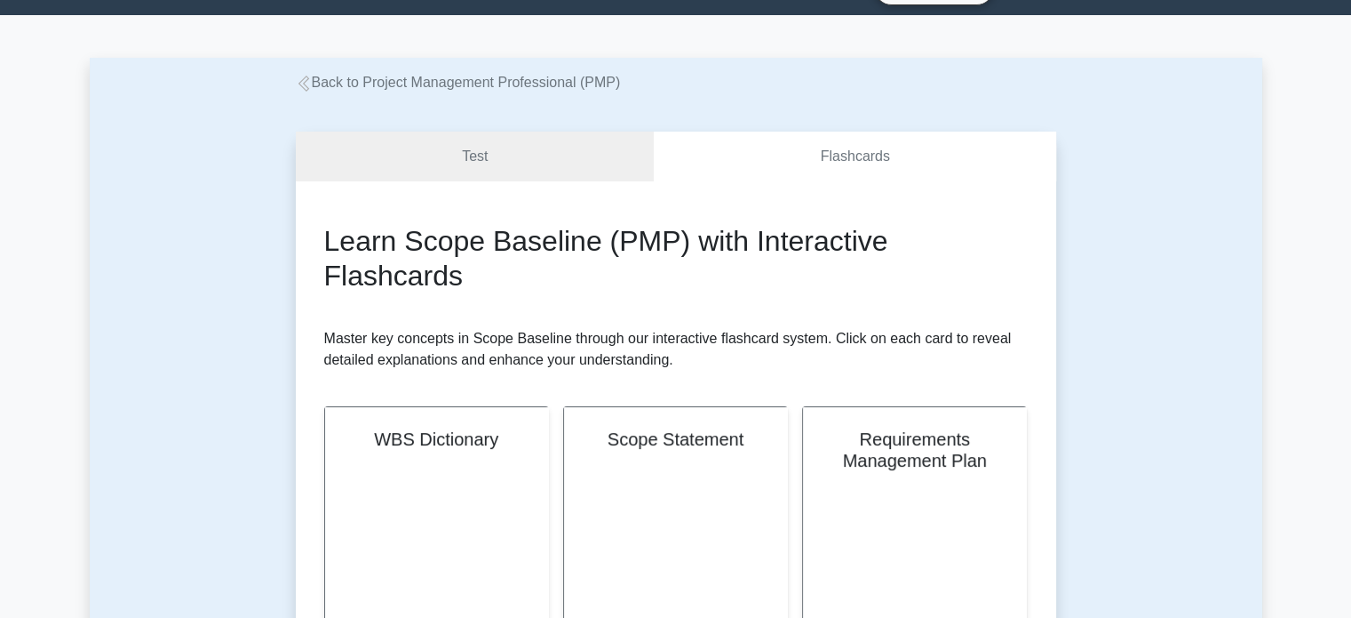
scroll to position [59, 0]
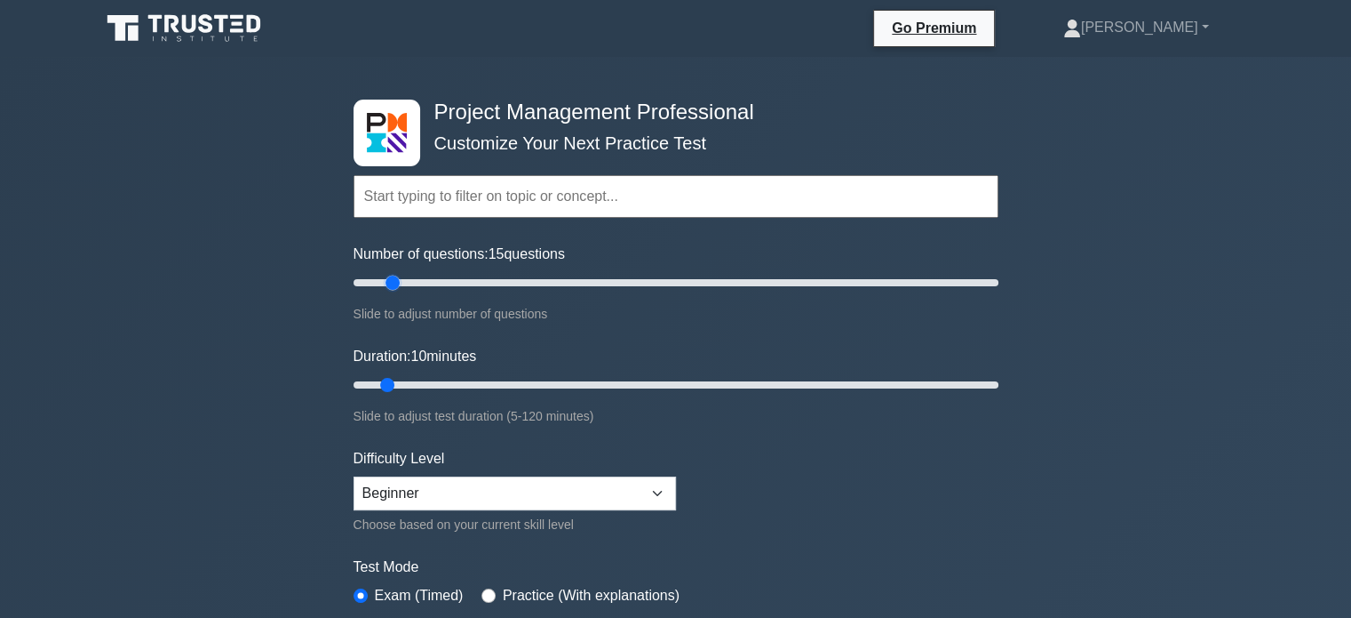
type input "10"
click at [369, 277] on input "Number of questions: 10 questions" at bounding box center [676, 282] width 645 height 21
click at [549, 202] on input "text" at bounding box center [676, 196] width 645 height 43
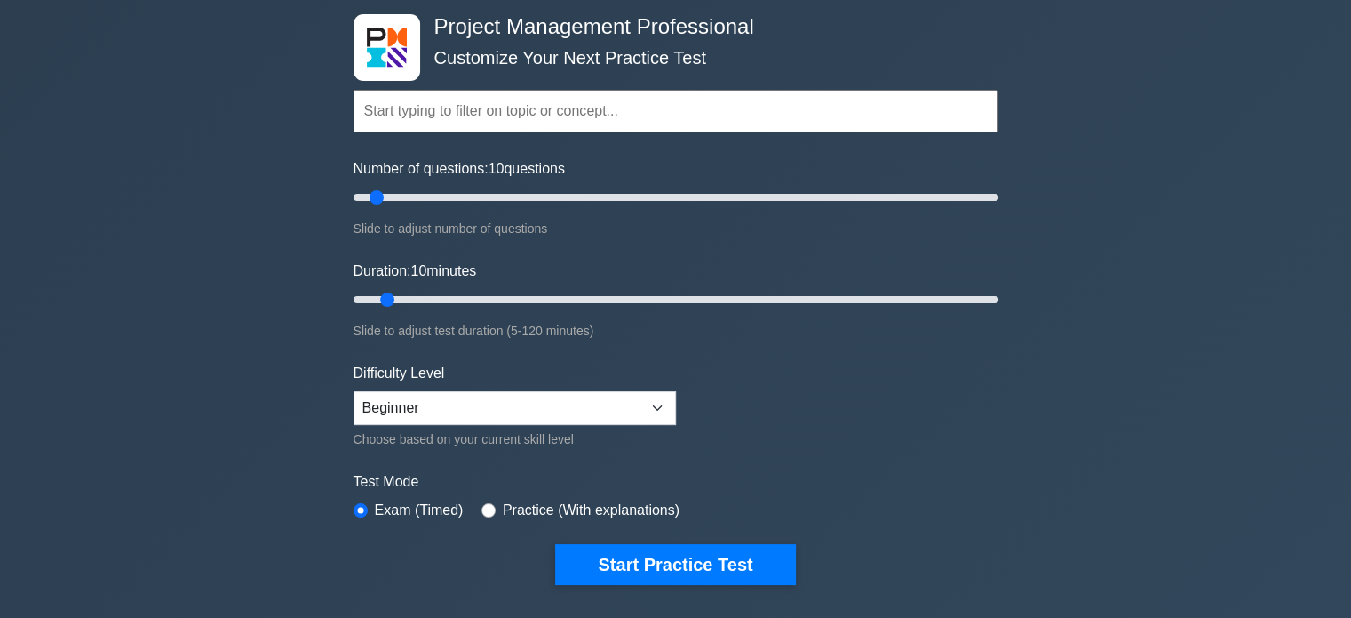
scroll to position [89, 0]
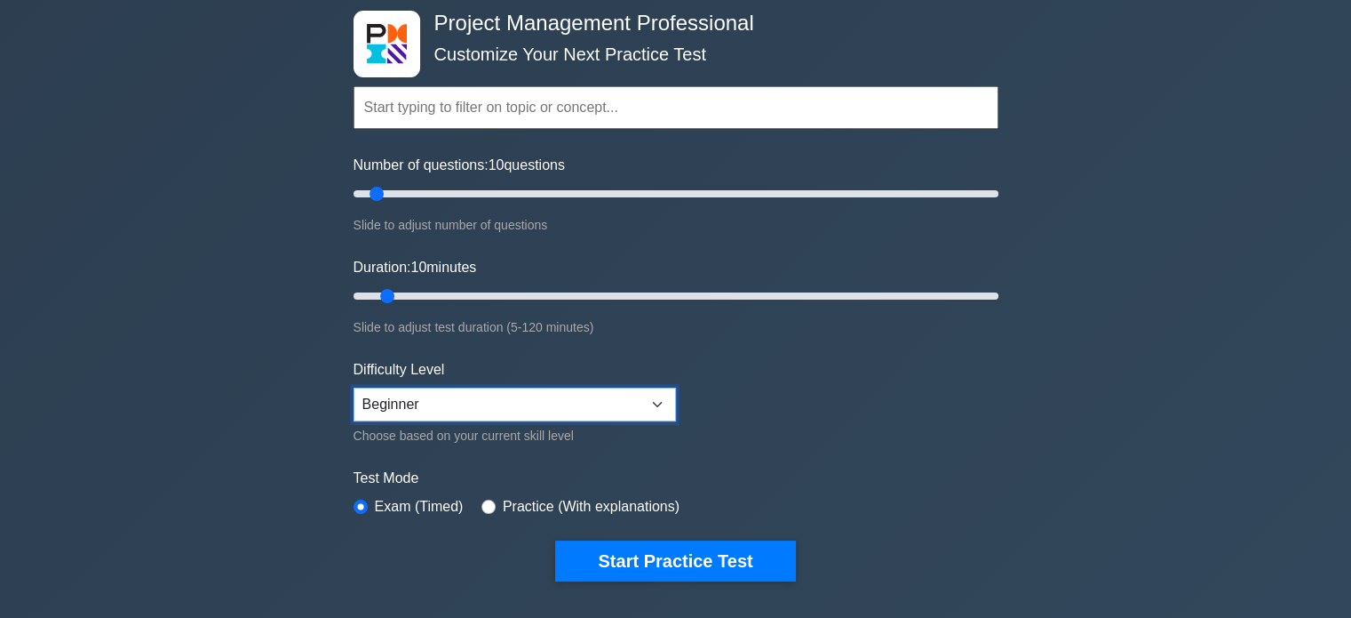
click at [453, 402] on select "Beginner Intermediate Expert" at bounding box center [515, 404] width 323 height 34
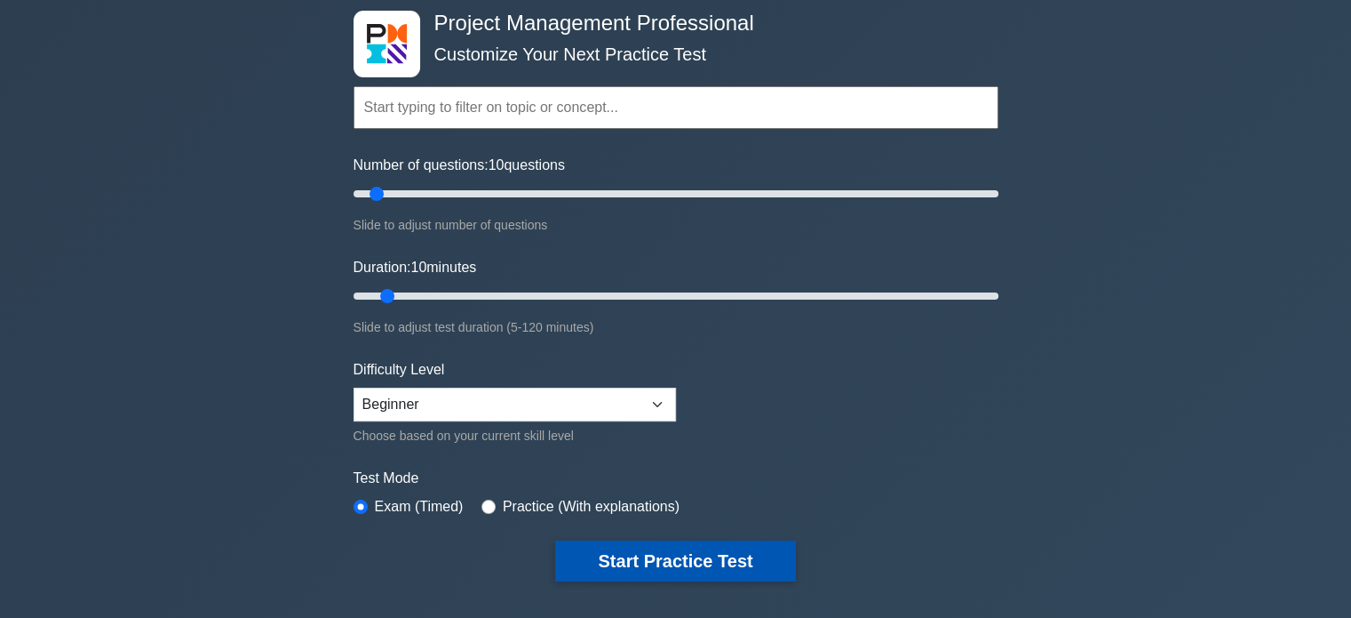
click at [611, 547] on button "Start Practice Test" at bounding box center [675, 560] width 240 height 41
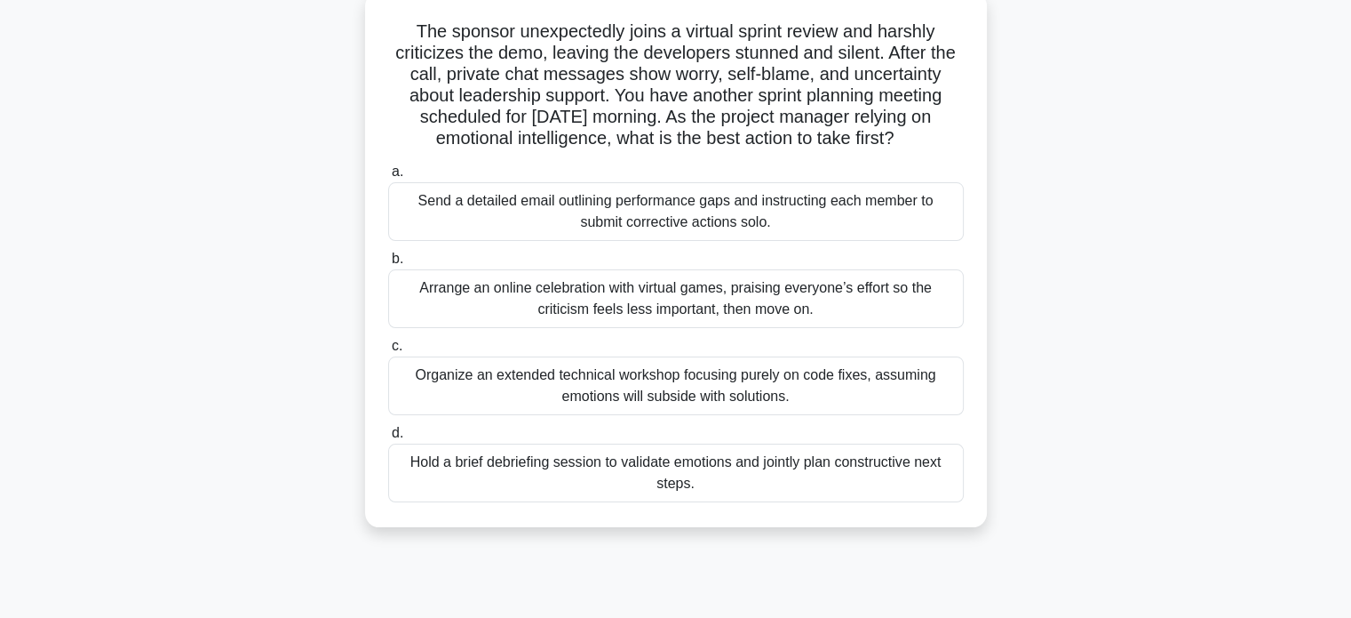
scroll to position [118, 0]
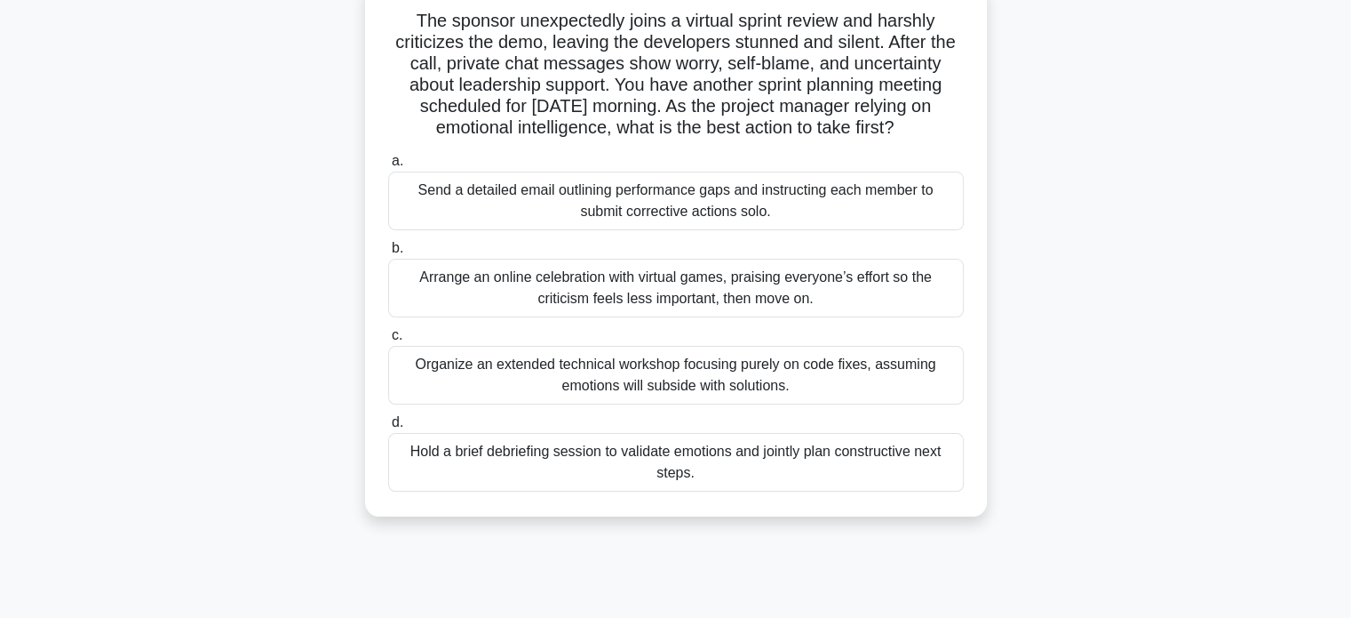
click at [564, 468] on div "Hold a brief debriefing session to validate emotions and jointly plan construct…" at bounding box center [676, 462] width 576 height 59
click at [388, 428] on input "d. Hold a brief debriefing session to validate emotions and jointly plan constr…" at bounding box center [388, 423] width 0 height 12
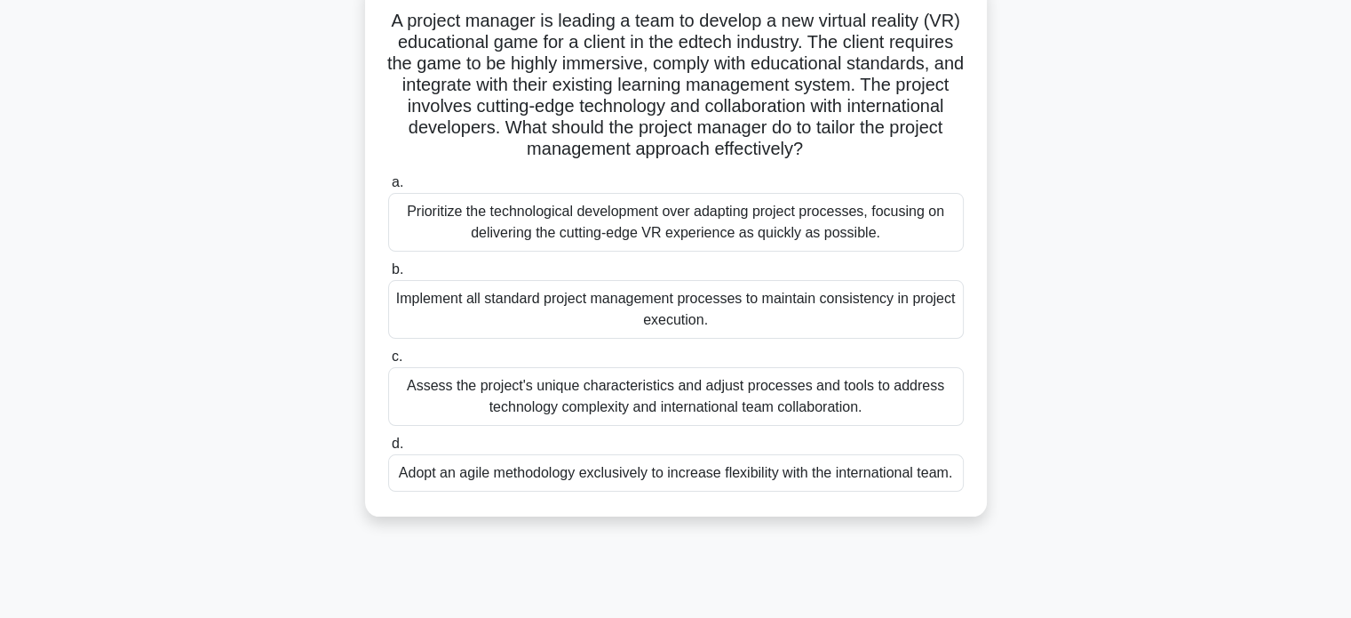
click at [650, 397] on div "Assess the project's unique characteristics and adjust processes and tools to a…" at bounding box center [676, 396] width 576 height 59
click at [388, 363] on input "c. Assess the project's unique characteristics and adjust processes and tools t…" at bounding box center [388, 357] width 0 height 12
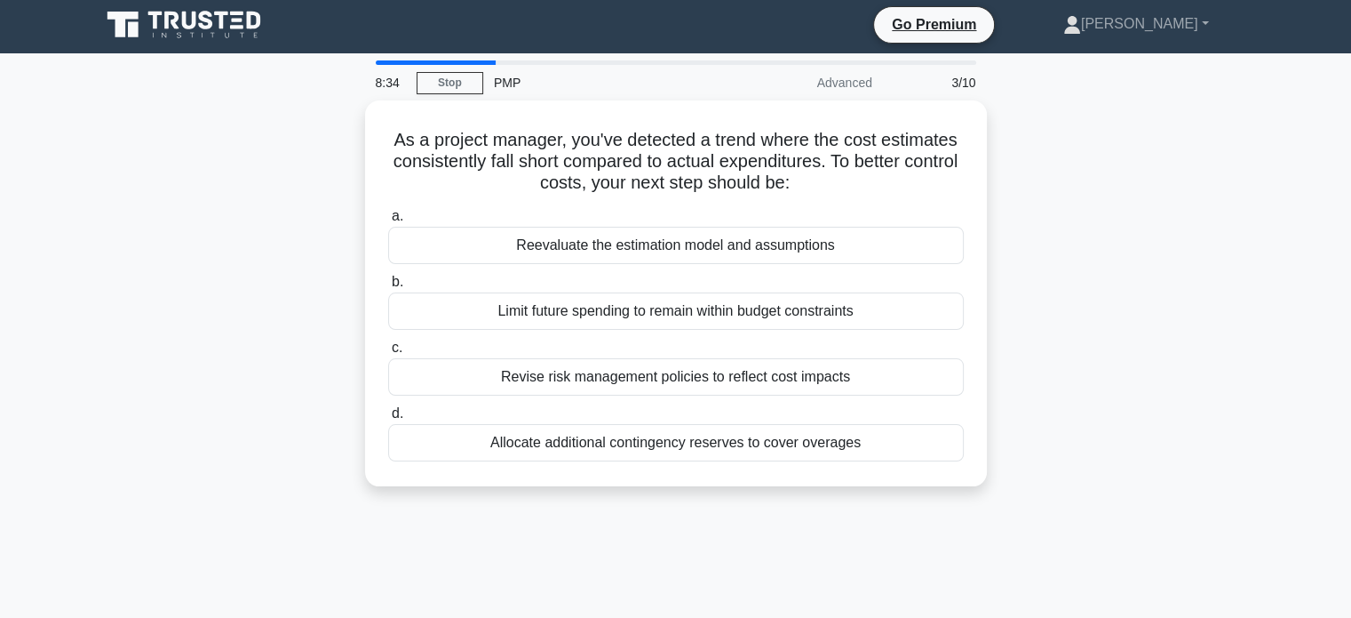
scroll to position [0, 0]
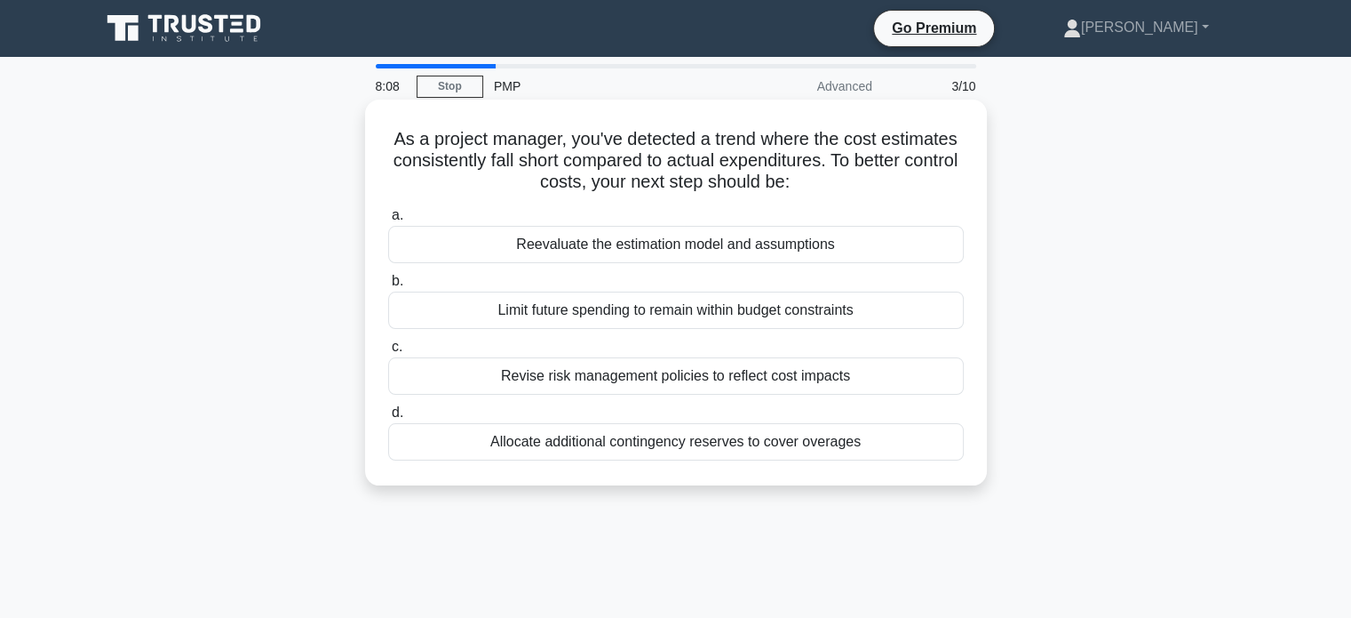
click at [716, 245] on div "Reevaluate the estimation model and assumptions" at bounding box center [676, 244] width 576 height 37
click at [388, 221] on input "a. Reevaluate the estimation model and assumptions" at bounding box center [388, 216] width 0 height 12
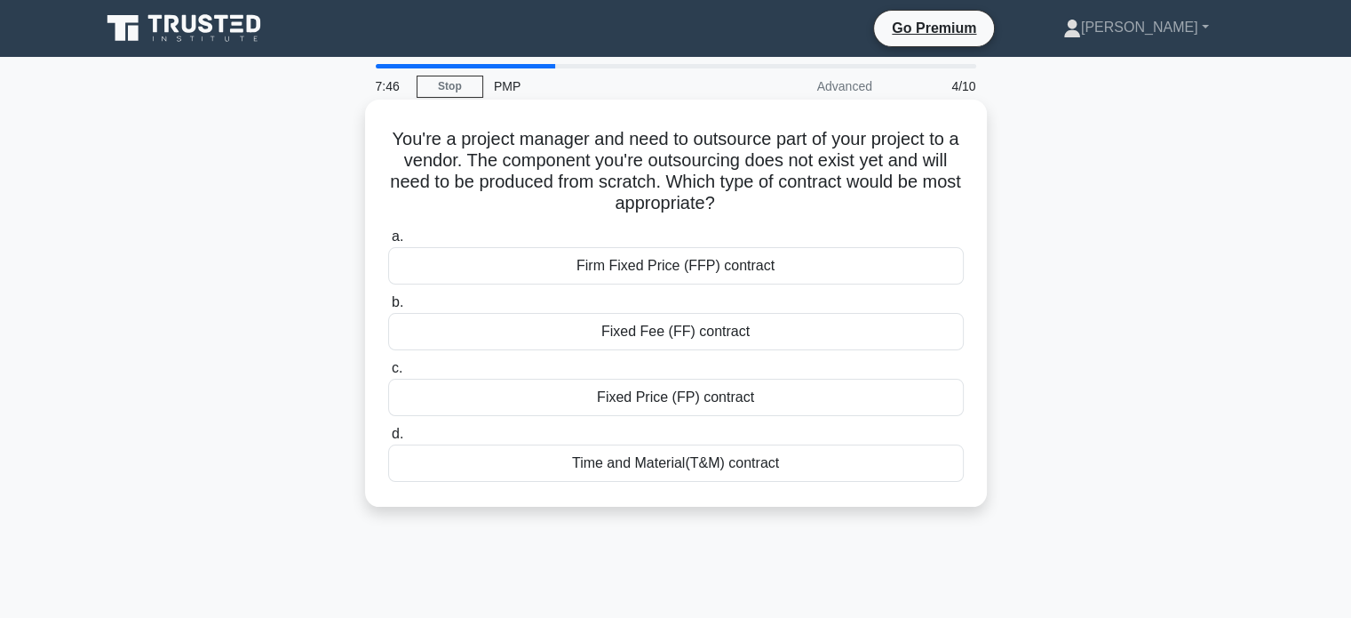
click at [719, 464] on div "Time and Material(T&M) contract" at bounding box center [676, 462] width 576 height 37
click at [388, 440] on input "d. Time and Material(T&M) contract" at bounding box center [388, 434] width 0 height 12
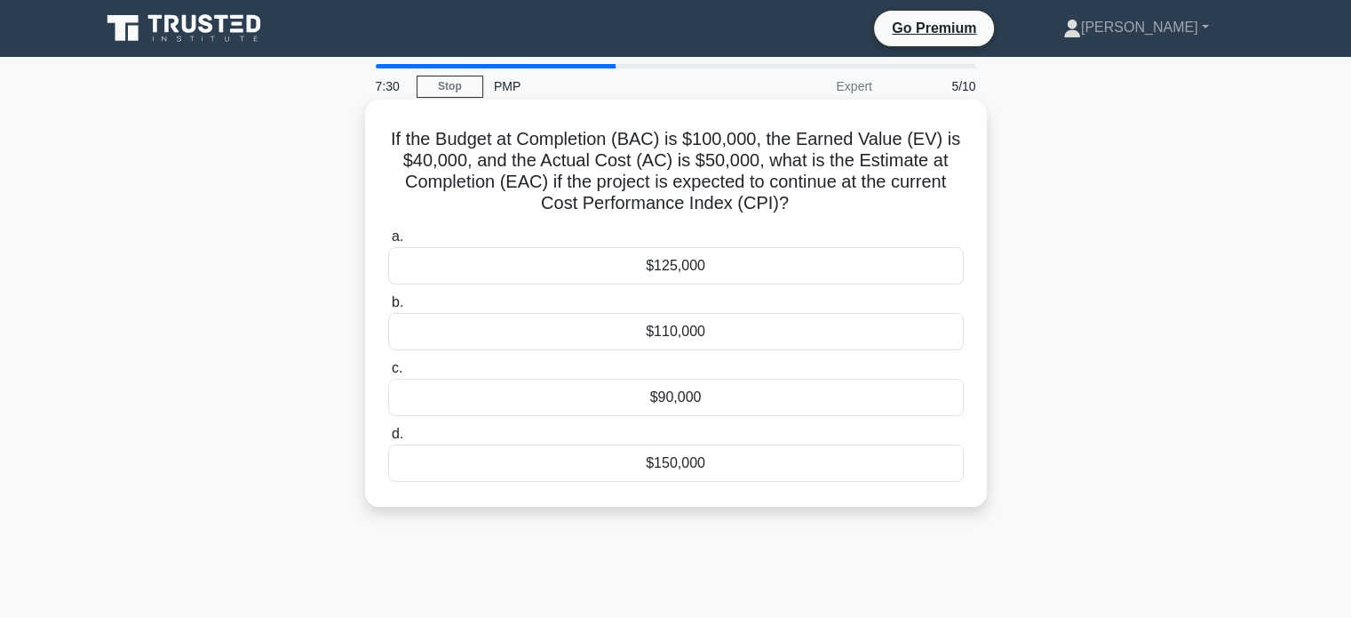
click at [741, 400] on div "$90,000" at bounding box center [676, 397] width 576 height 37
click at [388, 374] on input "c. $90,000" at bounding box center [388, 369] width 0 height 12
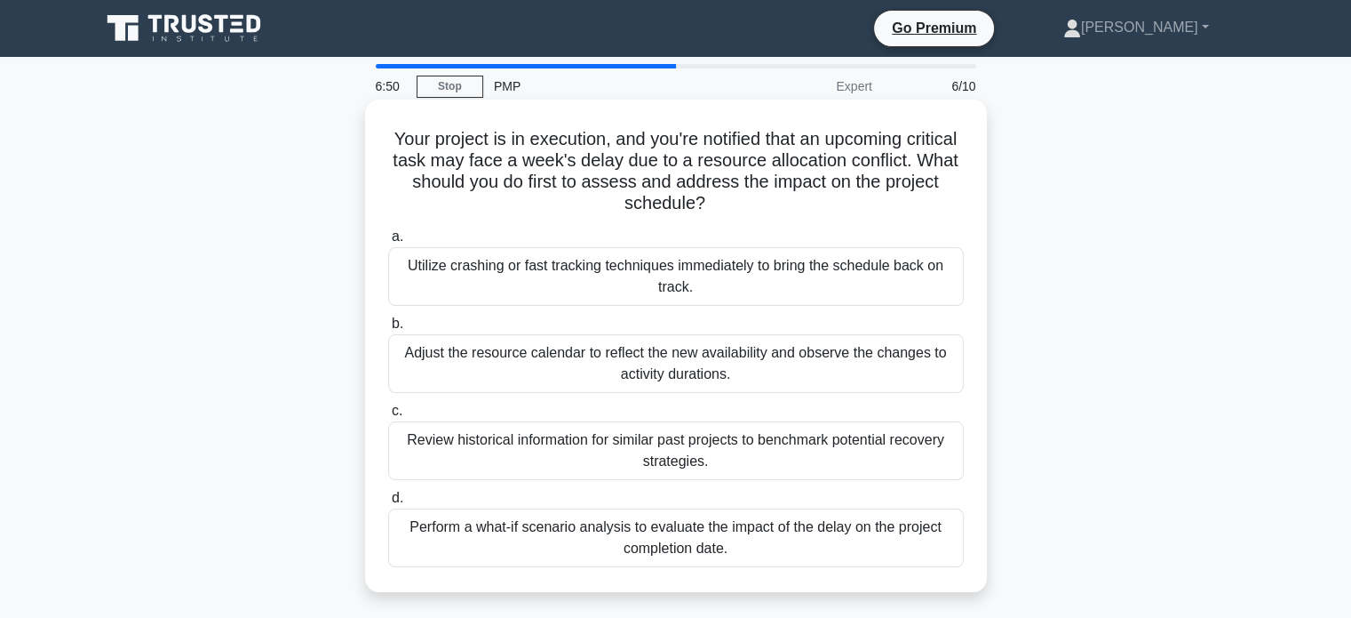
click at [713, 551] on div "Perform a what-if scenario analysis to evaluate the impact of the delay on the …" at bounding box center [676, 537] width 576 height 59
click at [388, 504] on input "d. Perform a what-if scenario analysis to evaluate the impact of the delay on t…" at bounding box center [388, 498] width 0 height 12
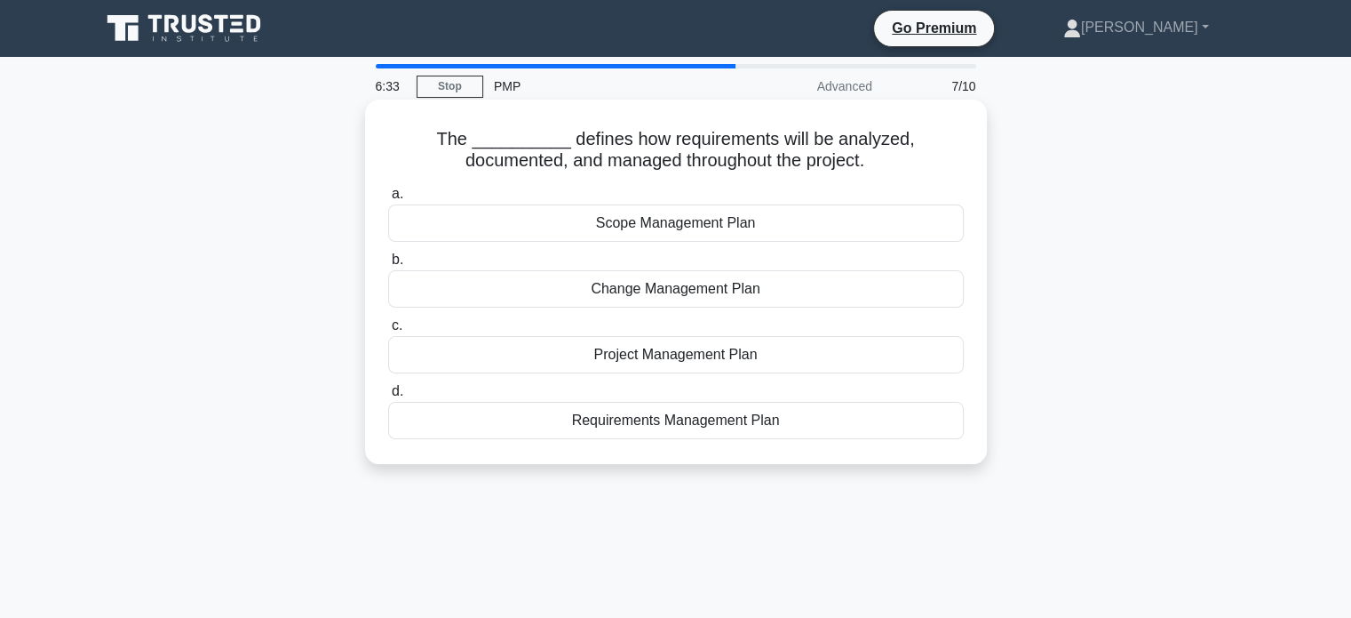
click at [737, 414] on div "Requirements Management Plan" at bounding box center [676, 420] width 576 height 37
click at [388, 397] on input "d. Requirements Management Plan" at bounding box center [388, 392] width 0 height 12
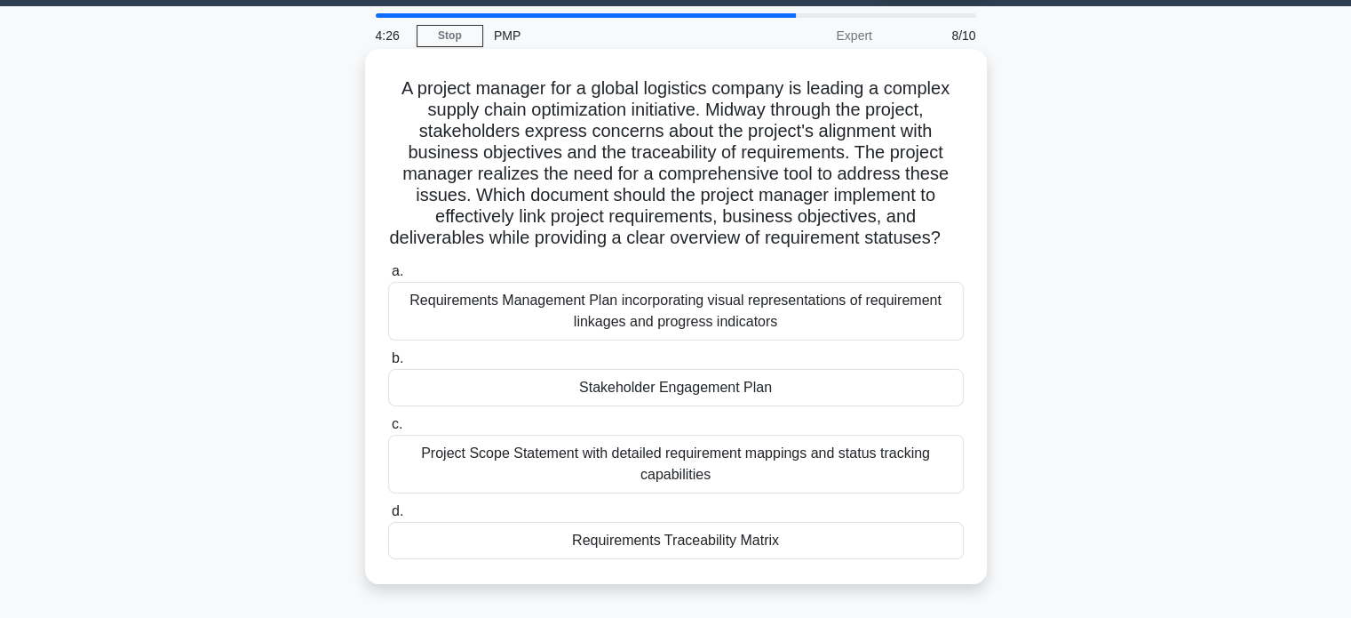
scroll to position [59, 0]
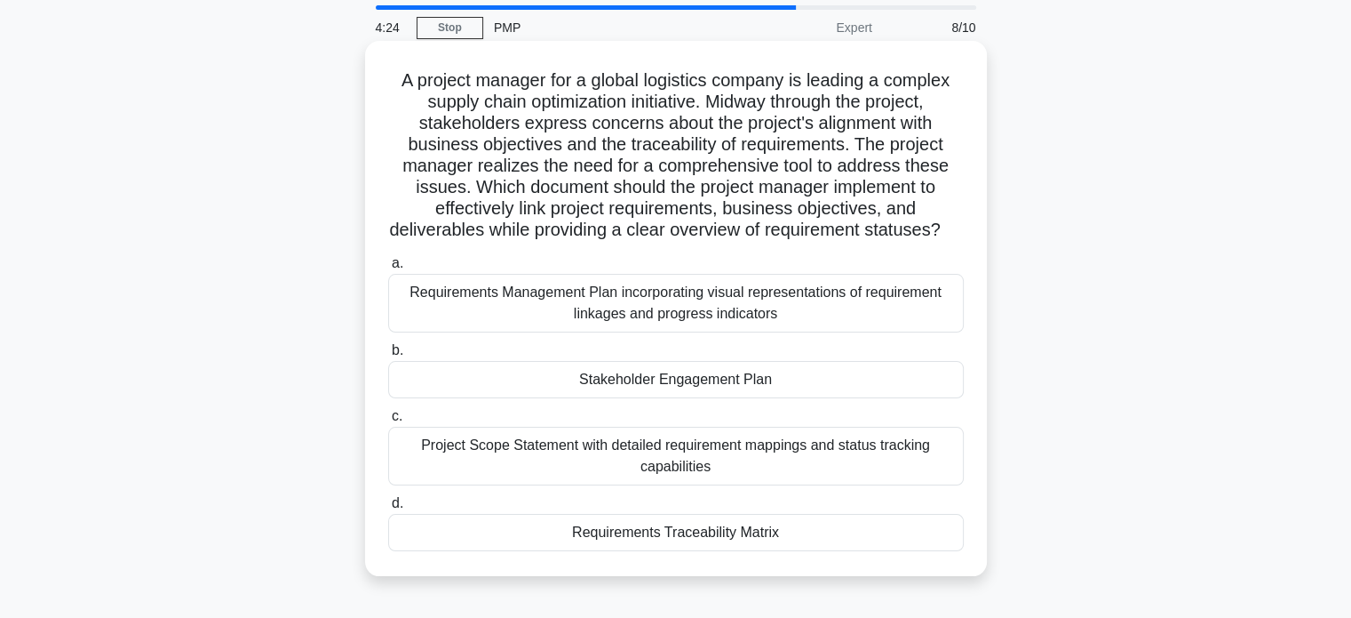
click at [725, 551] on div "Requirements Traceability Matrix" at bounding box center [676, 532] width 576 height 37
click at [388, 509] on input "d. Requirements Traceability Matrix" at bounding box center [388, 504] width 0 height 12
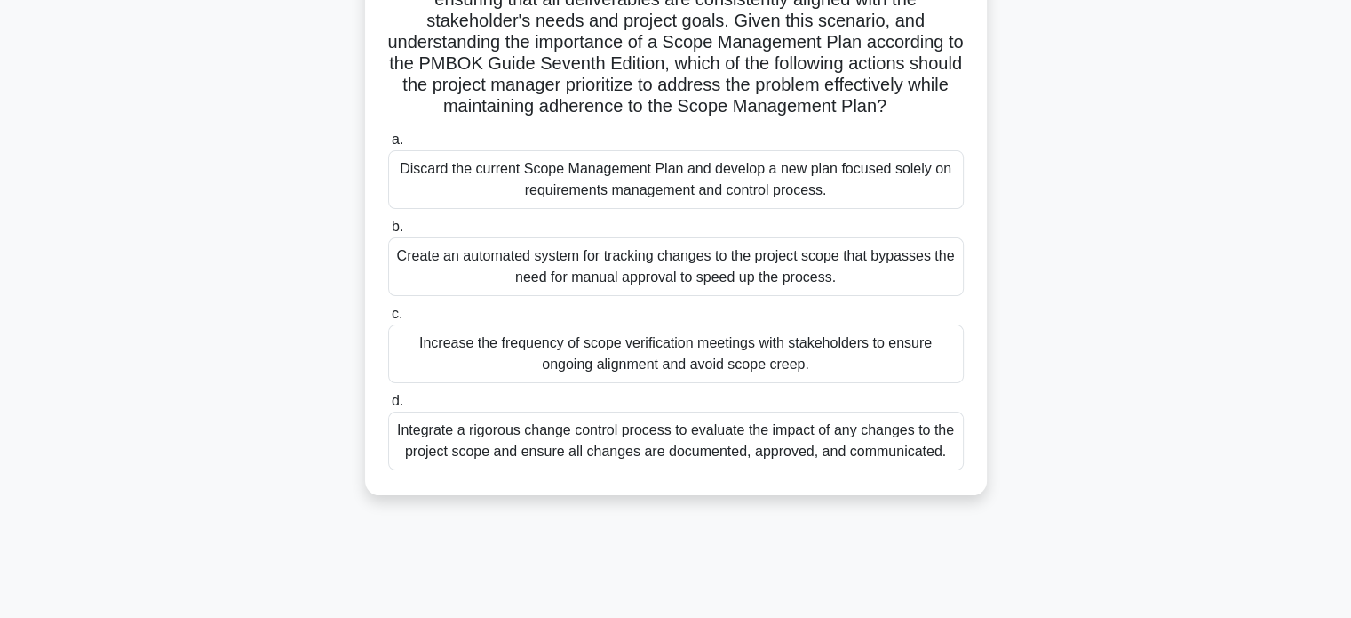
scroll to position [342, 0]
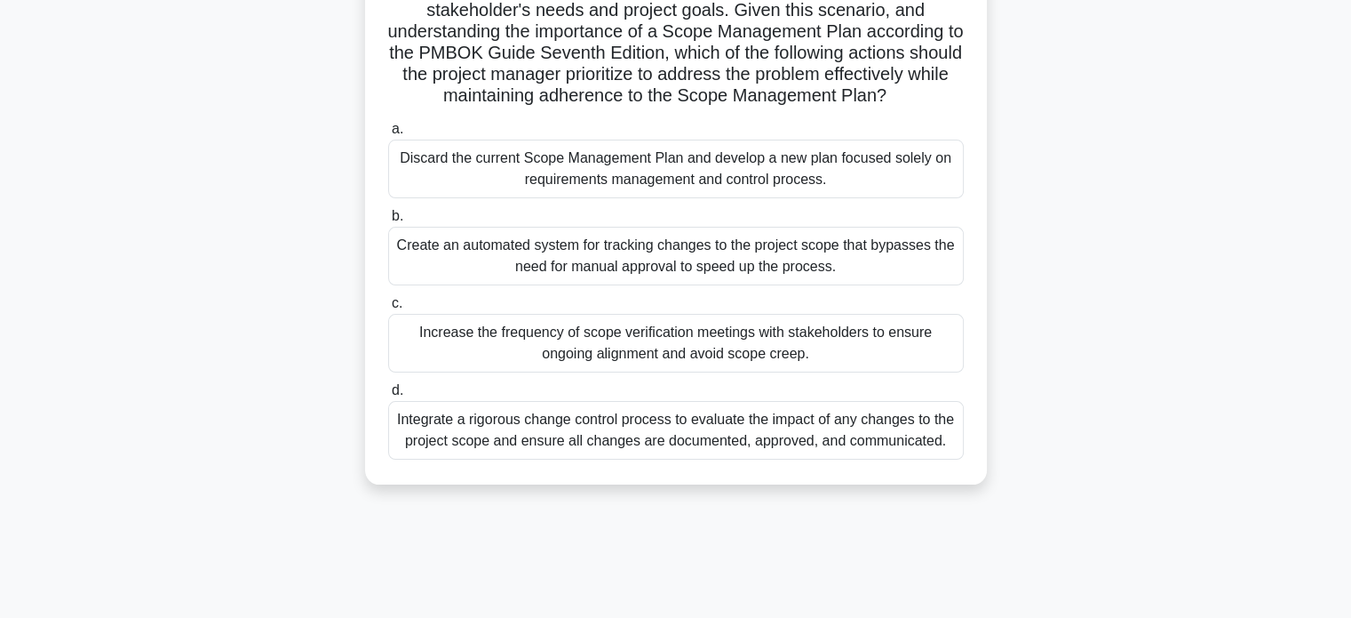
click at [674, 358] on div "Increase the frequency of scope verification meetings with stakeholders to ensu…" at bounding box center [676, 343] width 576 height 59
click at [388, 309] on input "c. Increase the frequency of scope verification meetings with stakeholders to e…" at bounding box center [388, 304] width 0 height 12
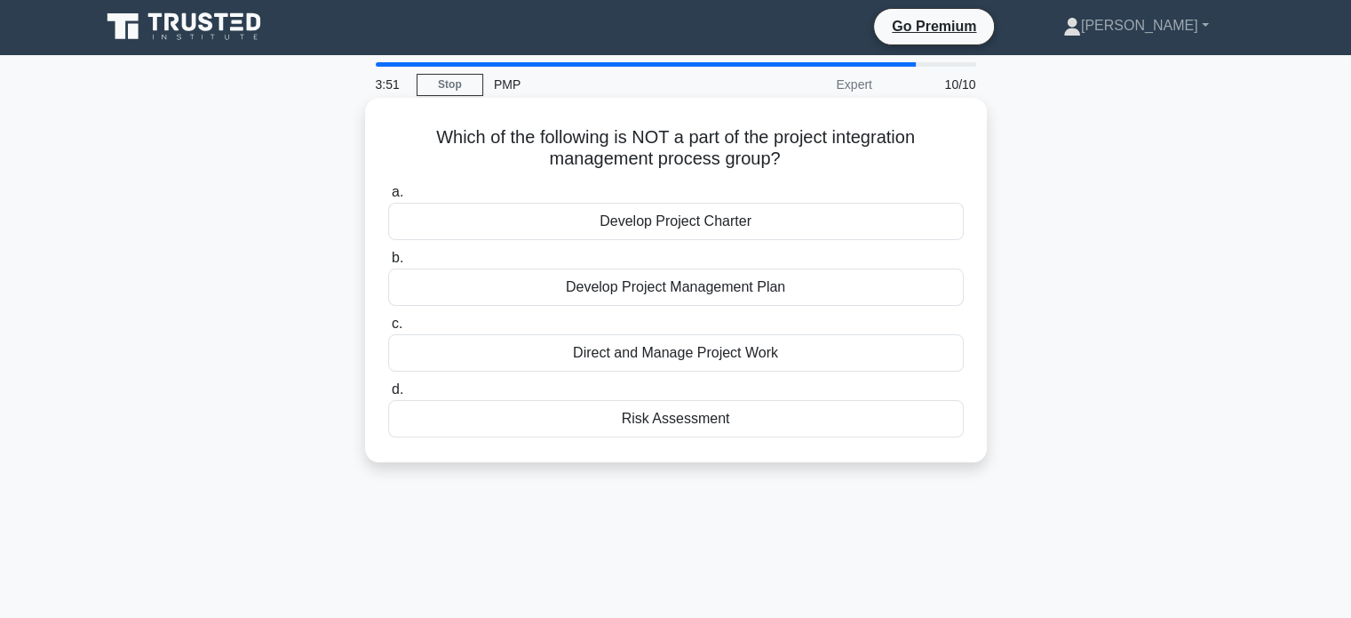
scroll to position [0, 0]
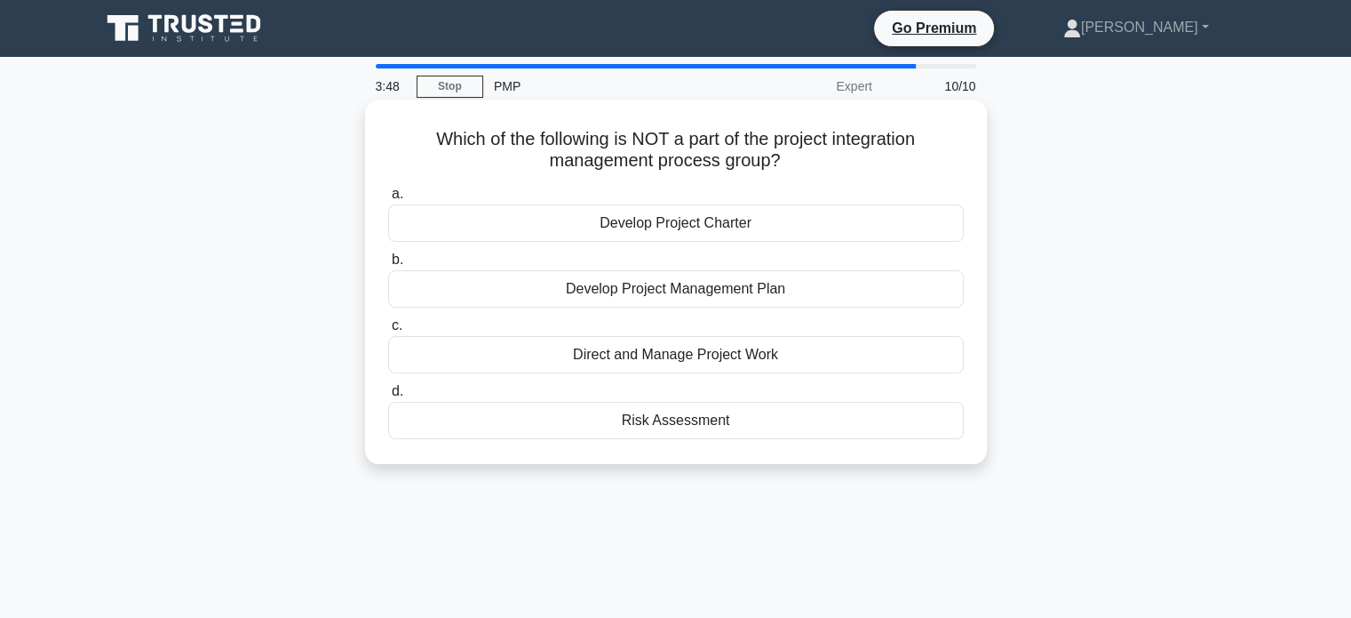
drag, startPoint x: 734, startPoint y: 131, endPoint x: 907, endPoint y: 163, distance: 176.2
click at [907, 163] on h5 "Which of the following is NOT a part of the project integration management proc…" at bounding box center [676, 150] width 579 height 44
click at [554, 128] on h5 "Which of the following is NOT a part of the project integration management proc…" at bounding box center [676, 150] width 579 height 44
click at [728, 355] on div "Direct and Manage Project Work" at bounding box center [676, 354] width 576 height 37
click at [388, 331] on input "c. Direct and Manage Project Work" at bounding box center [388, 326] width 0 height 12
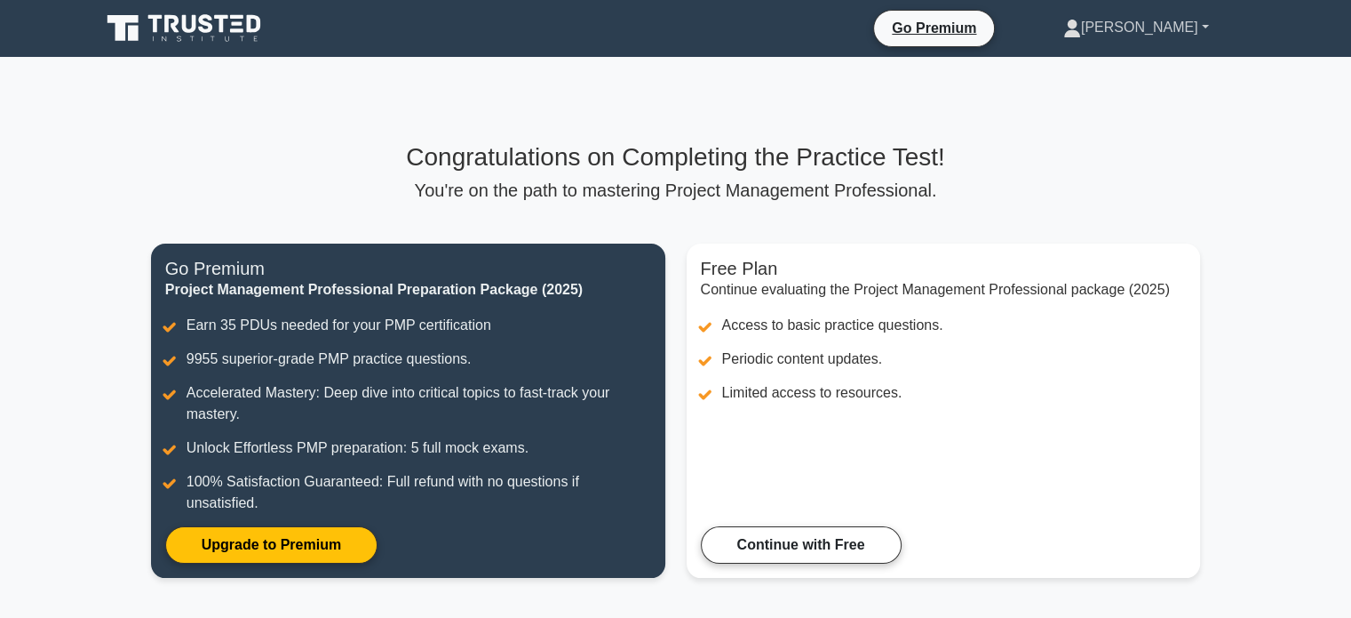
click at [1081, 31] on icon at bounding box center [1073, 29] width 18 height 18
